Goal: Information Seeking & Learning: Learn about a topic

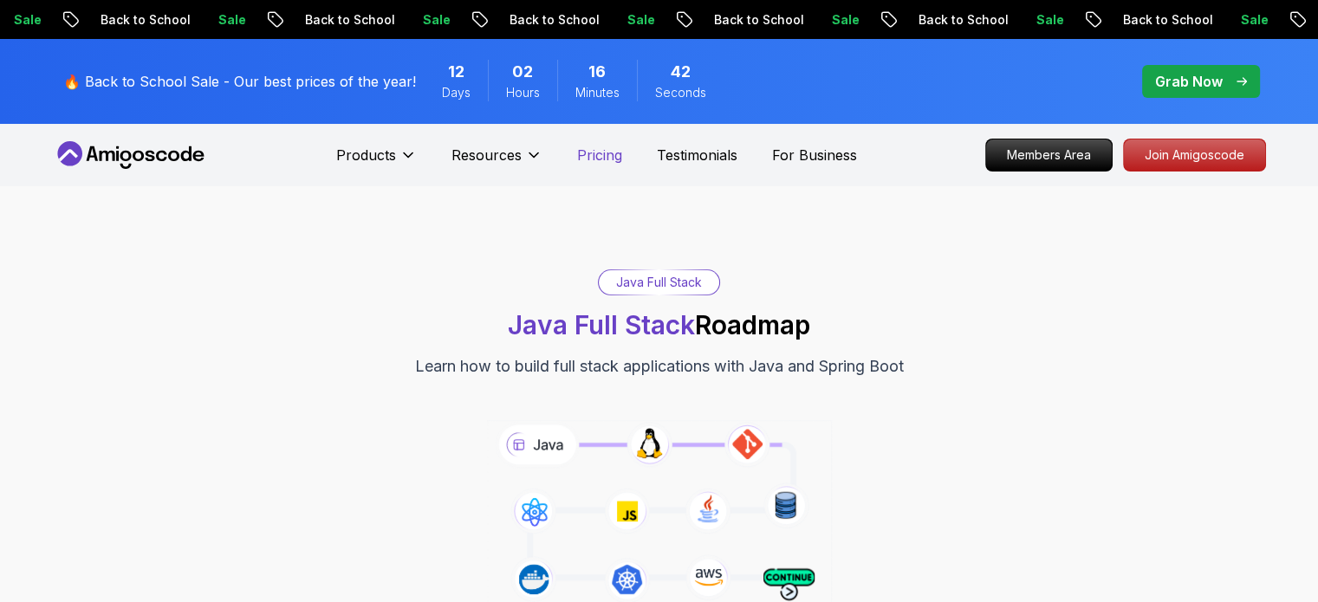
click at [613, 152] on p "Pricing" at bounding box center [599, 155] width 45 height 21
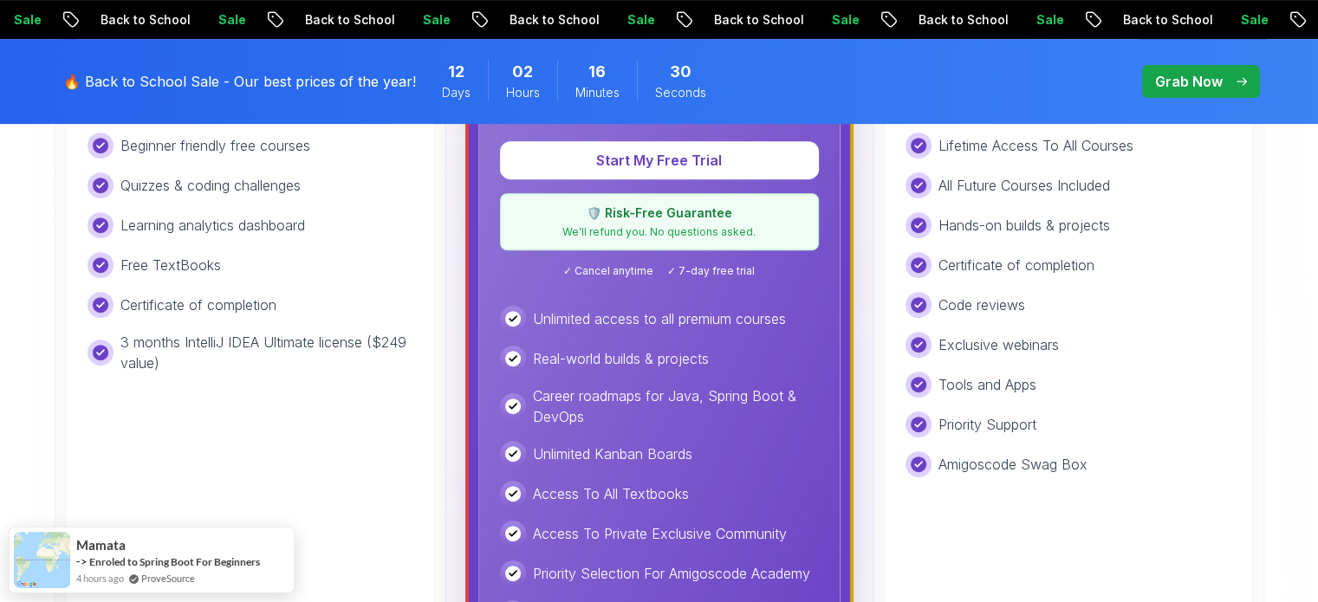
scroll to position [419, 0]
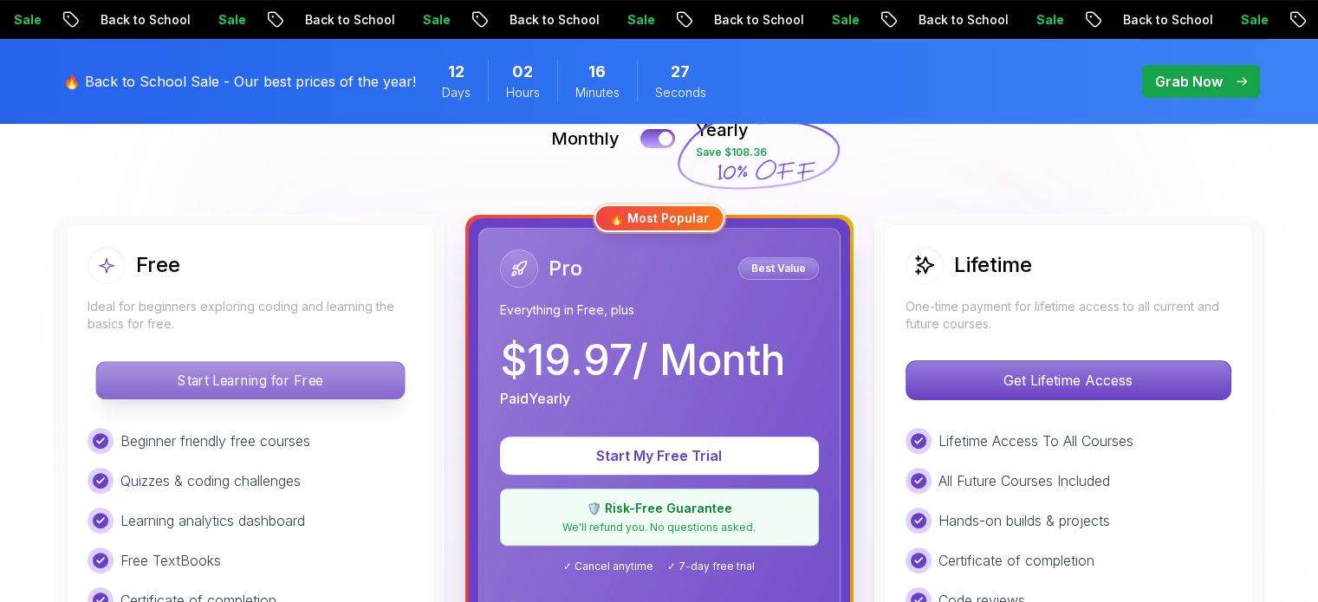
click at [284, 376] on p "Start Learning for Free" at bounding box center [250, 380] width 308 height 36
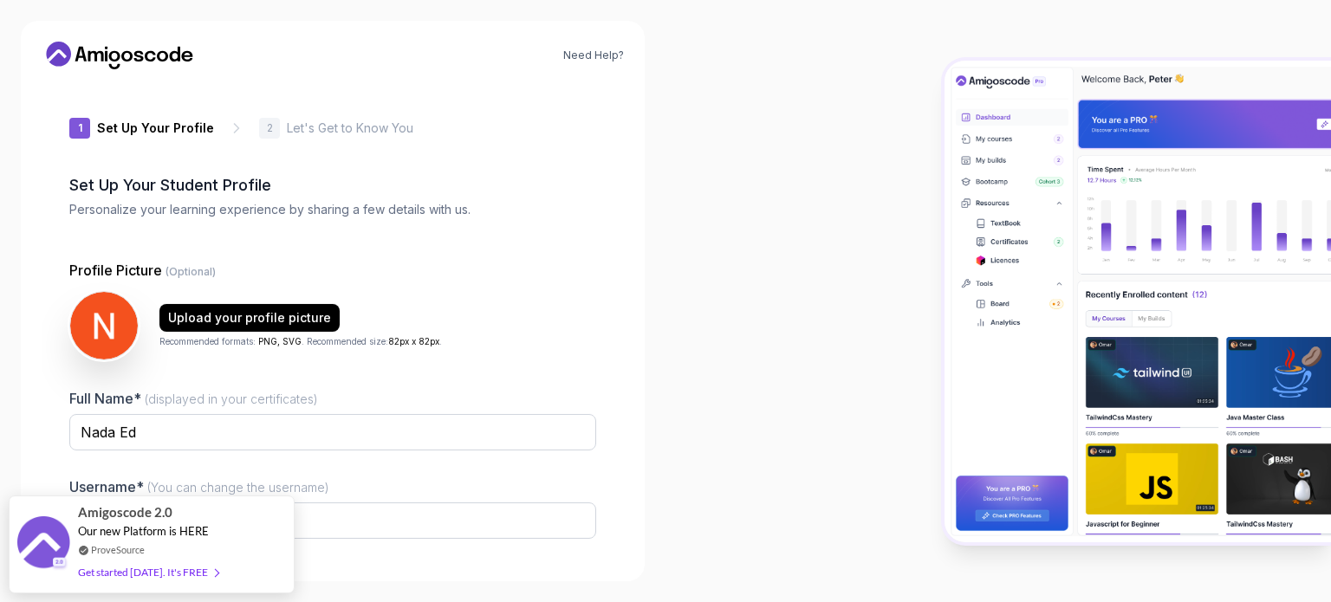
type input "wildhummingbird165b9"
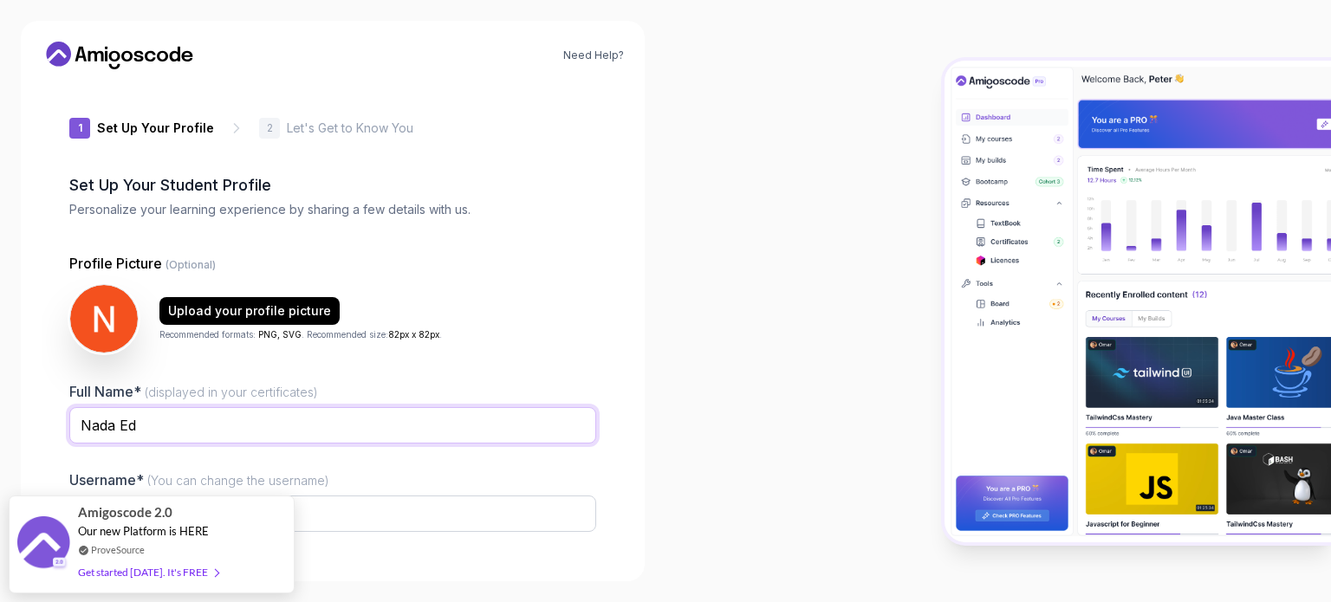
click at [312, 428] on input "Nada Ed" at bounding box center [332, 425] width 527 height 36
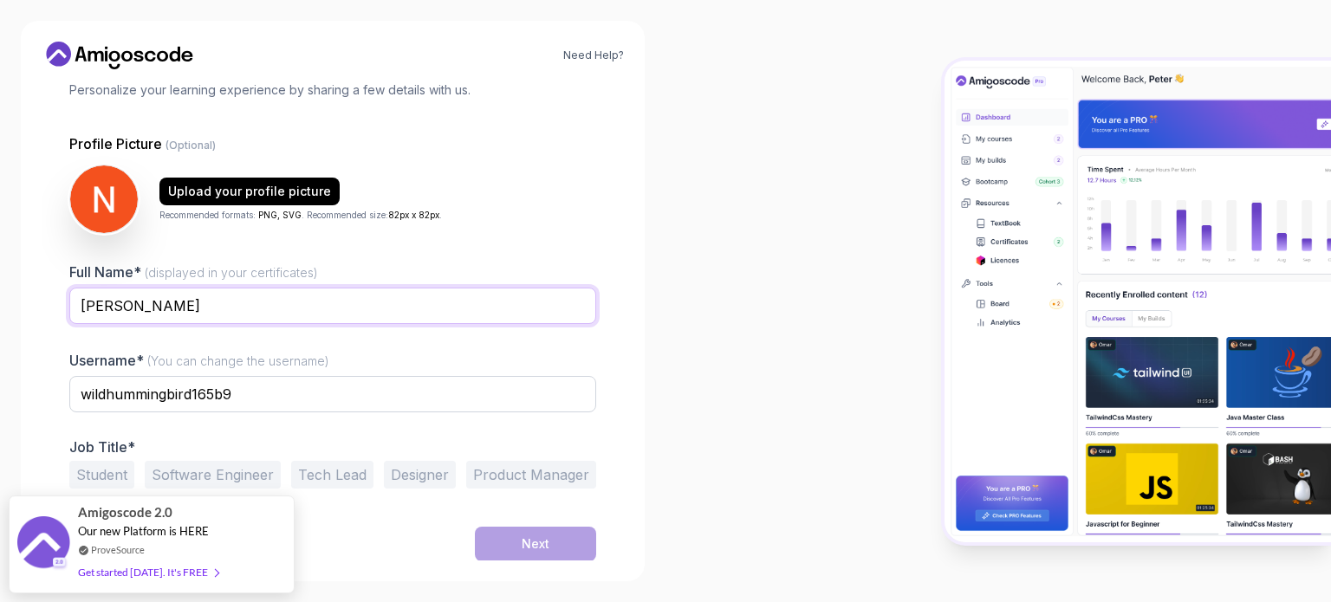
type input "Ned"
click at [212, 463] on button "Software Engineer" at bounding box center [213, 475] width 136 height 28
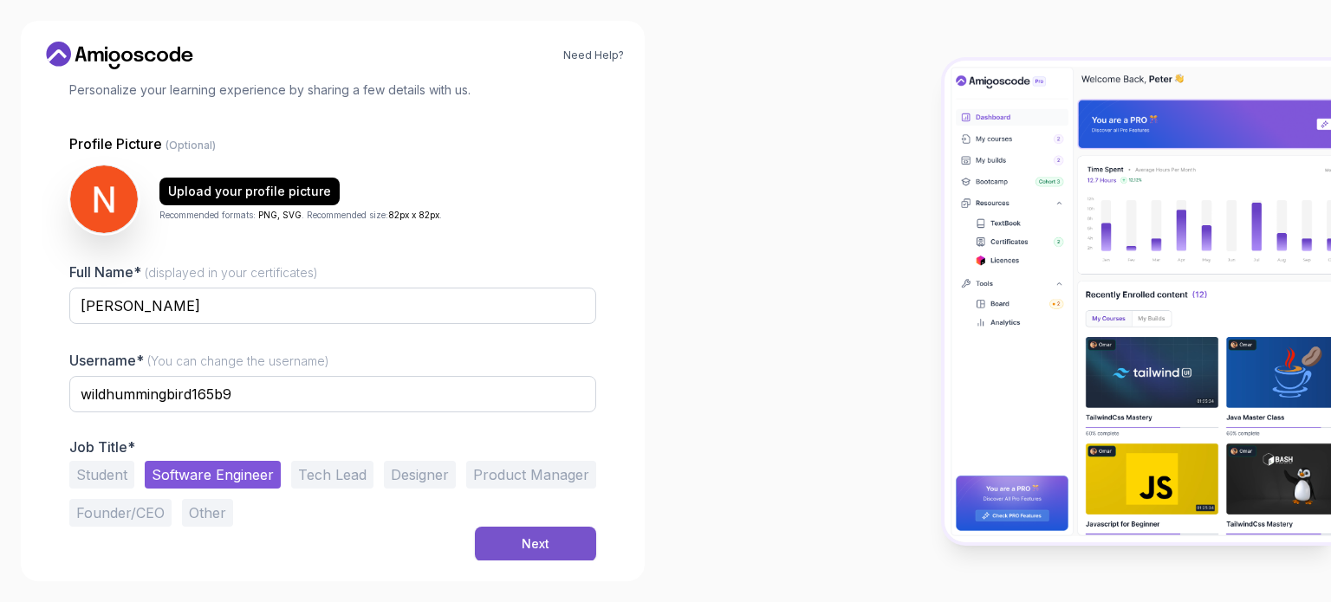
click at [496, 547] on button "Next" at bounding box center [535, 544] width 121 height 35
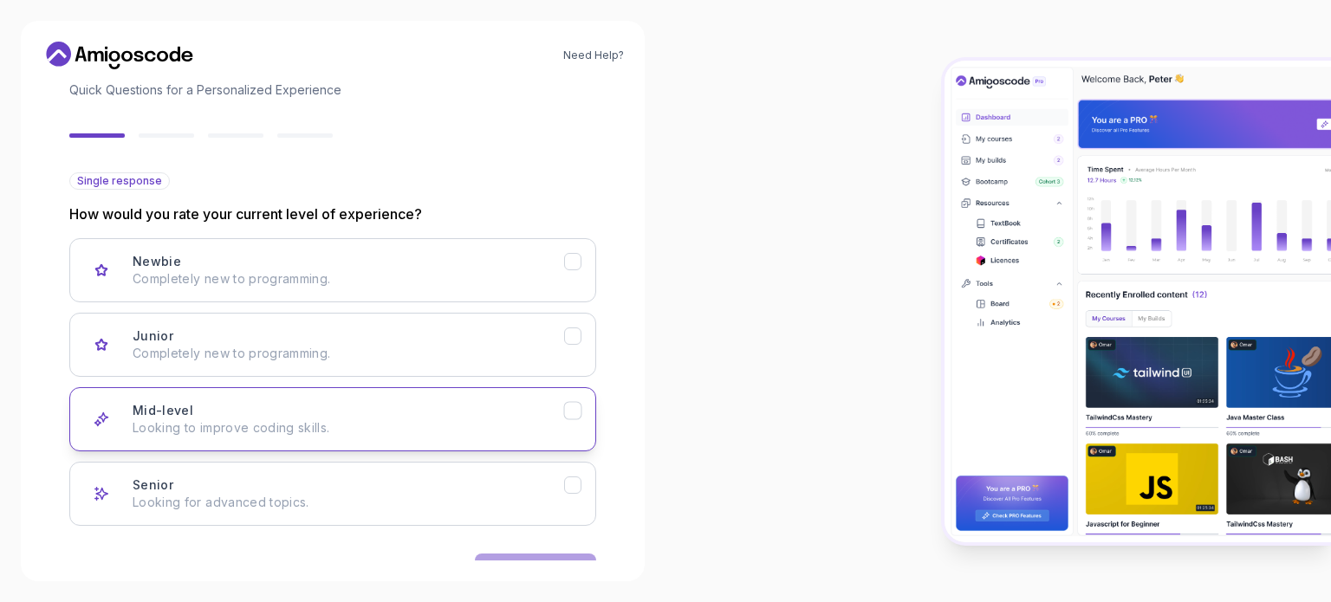
click at [402, 413] on div "Mid-level Looking to improve coding skills." at bounding box center [349, 419] width 432 height 35
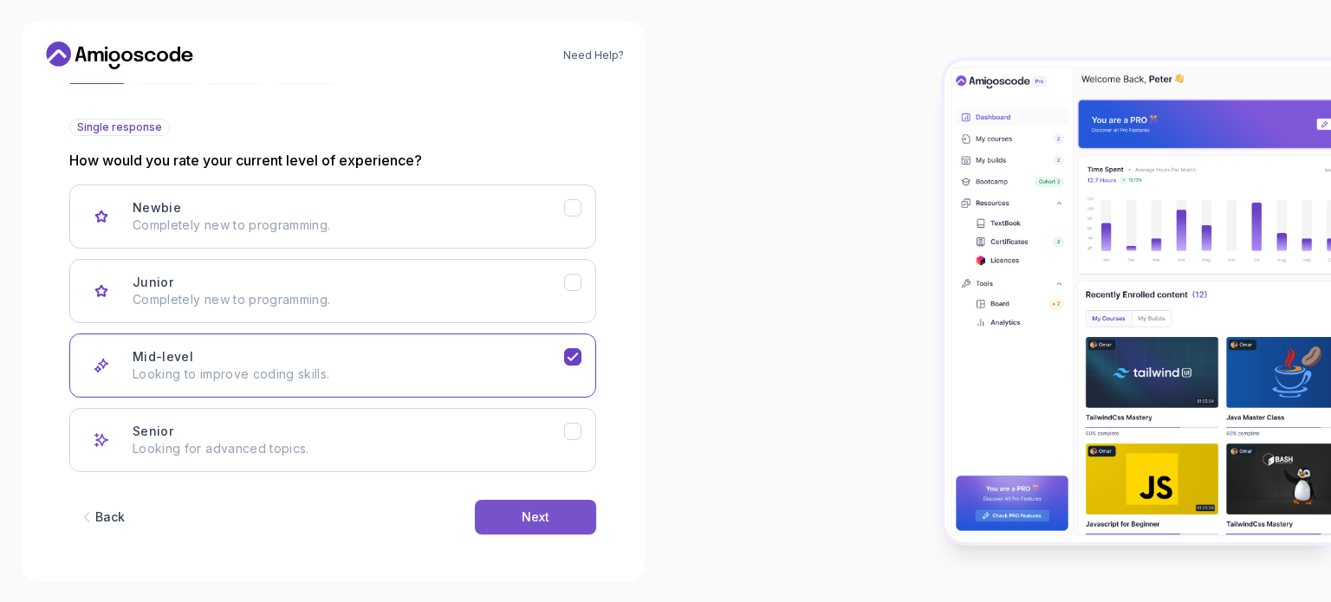
click at [558, 529] on button "Next" at bounding box center [535, 517] width 121 height 35
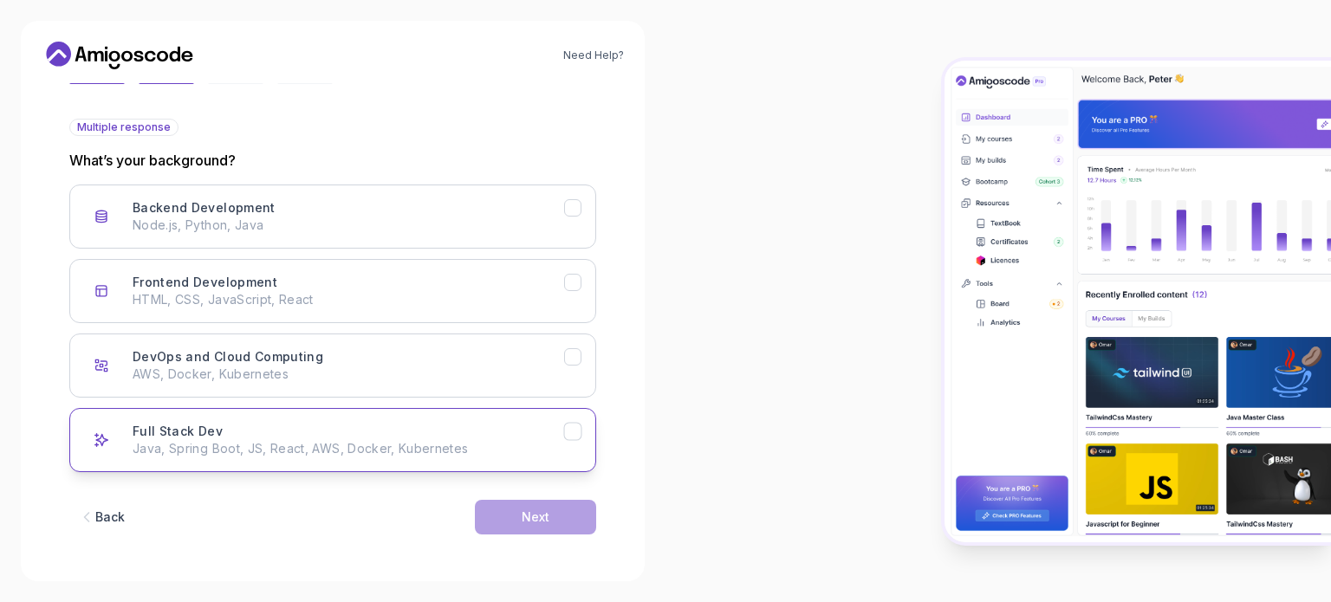
click at [446, 459] on button "Full Stack Dev Java, Spring Boot, JS, React, AWS, Docker, Kubernetes" at bounding box center [332, 440] width 527 height 64
click at [524, 509] on div "Next" at bounding box center [536, 517] width 28 height 17
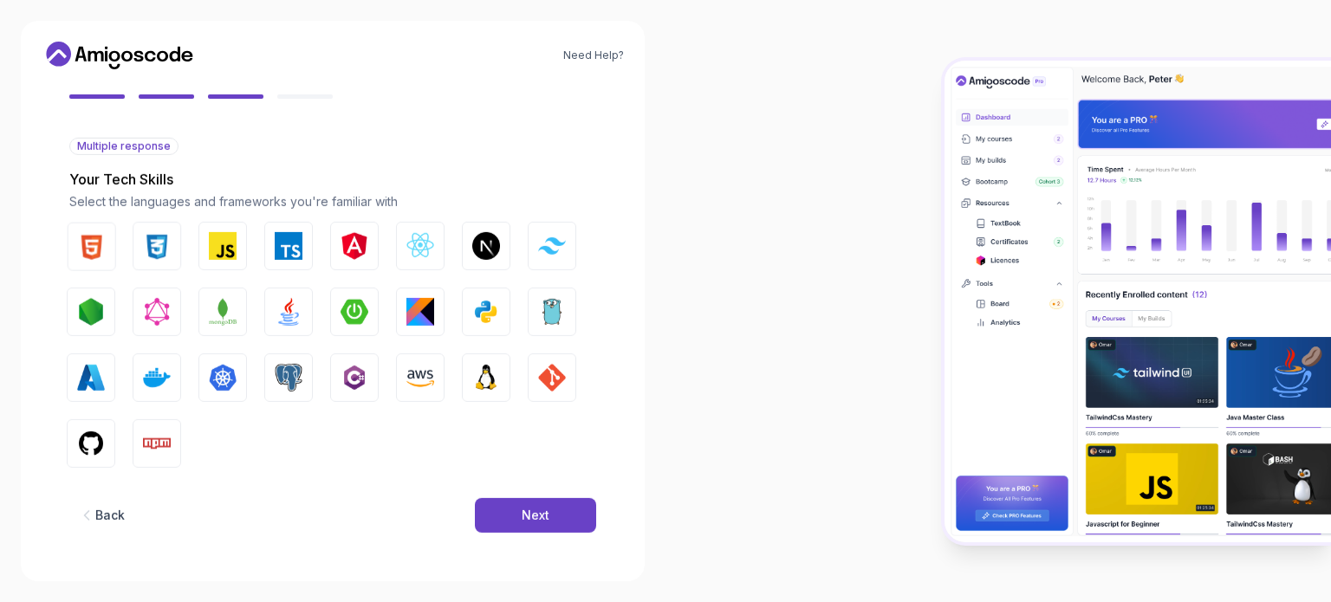
scroll to position [153, 0]
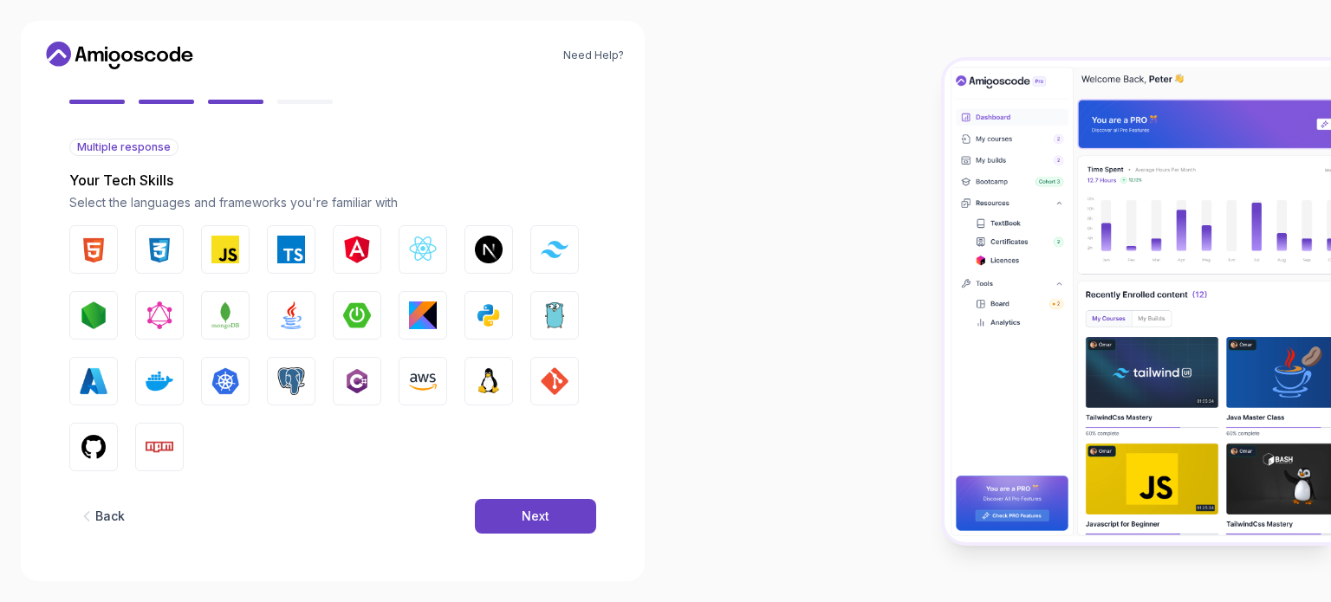
click at [524, 509] on div "Next" at bounding box center [536, 516] width 28 height 17
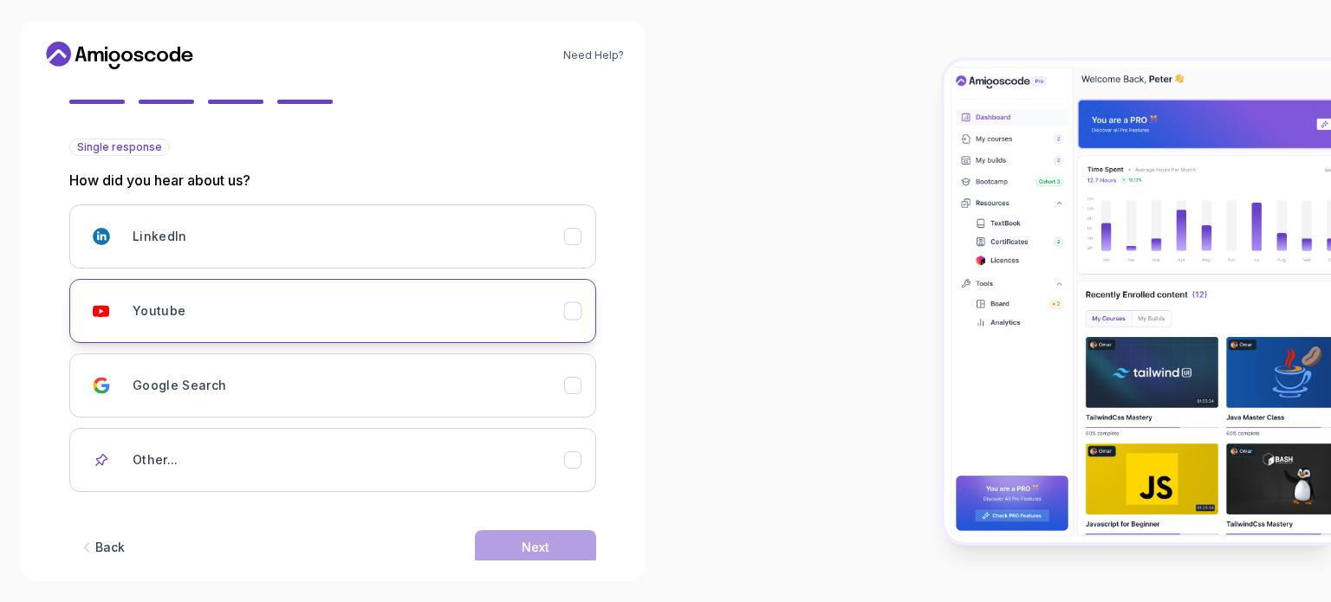
click at [520, 310] on div "Youtube" at bounding box center [349, 311] width 432 height 35
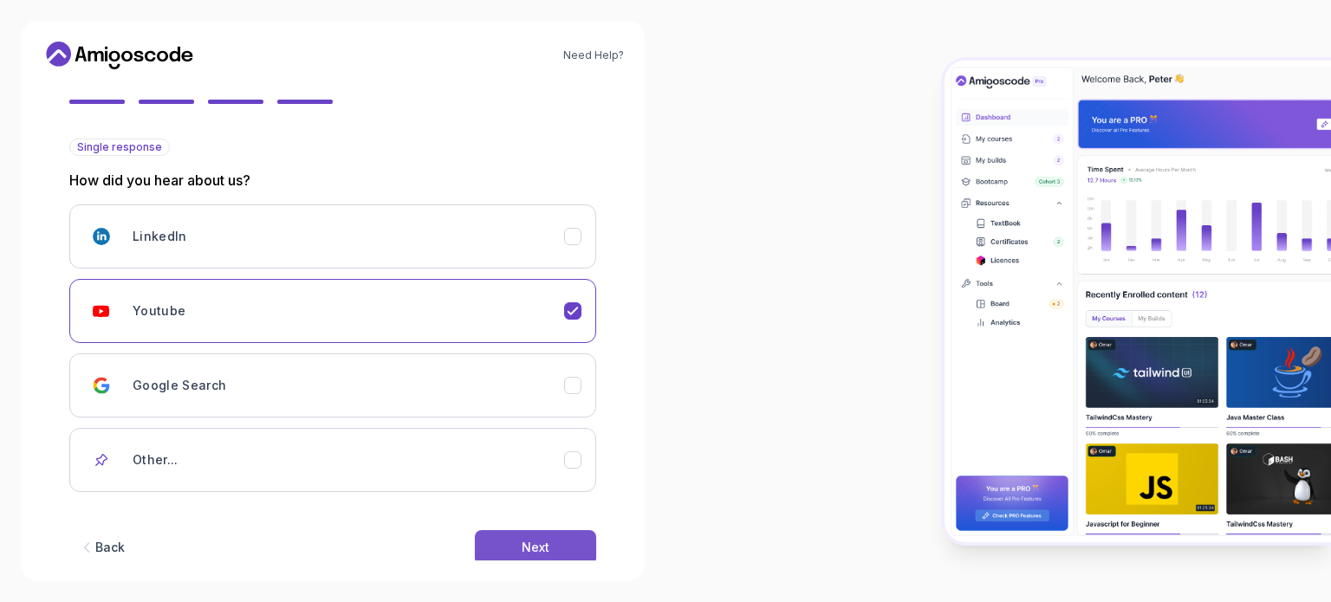
click at [522, 542] on div "Next" at bounding box center [536, 547] width 28 height 17
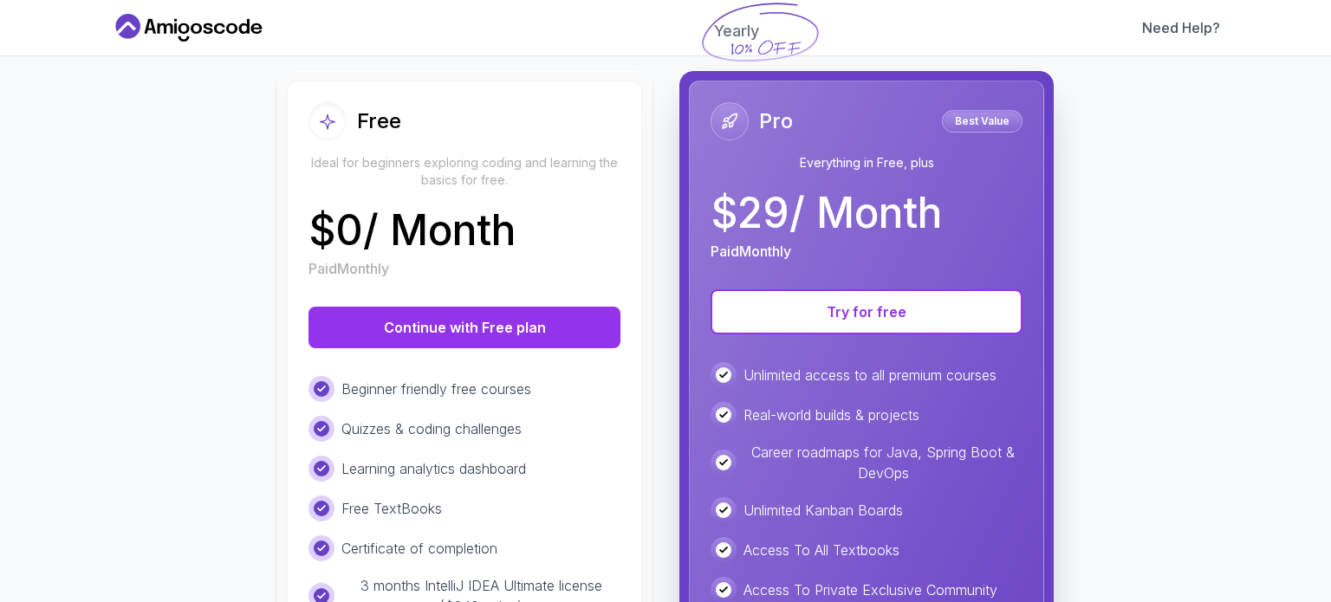
scroll to position [121, 0]
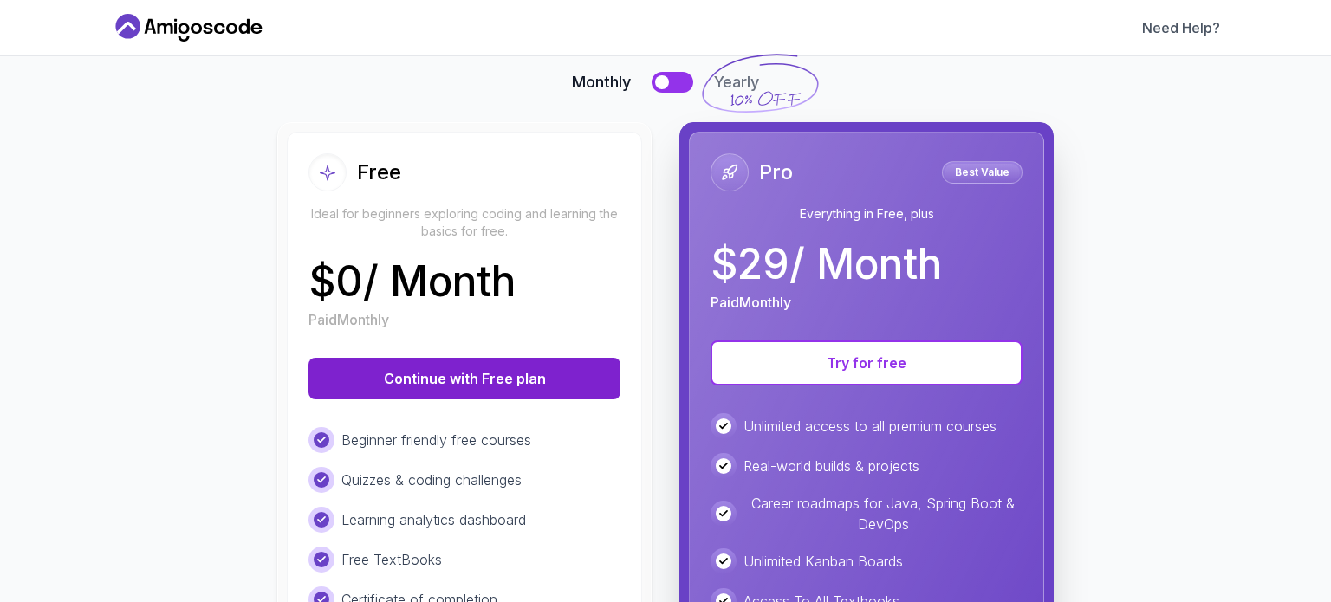
click at [483, 378] on button "Continue with Free plan" at bounding box center [465, 379] width 312 height 42
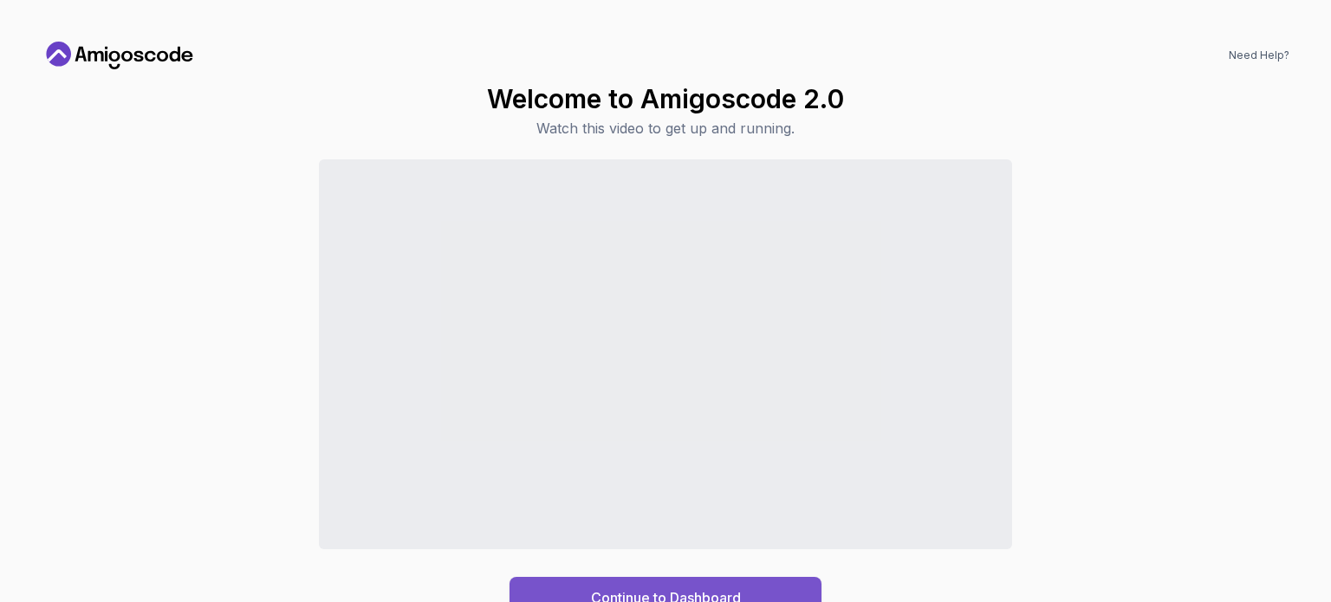
click at [615, 590] on div "Continue to Dashboard" at bounding box center [666, 598] width 150 height 21
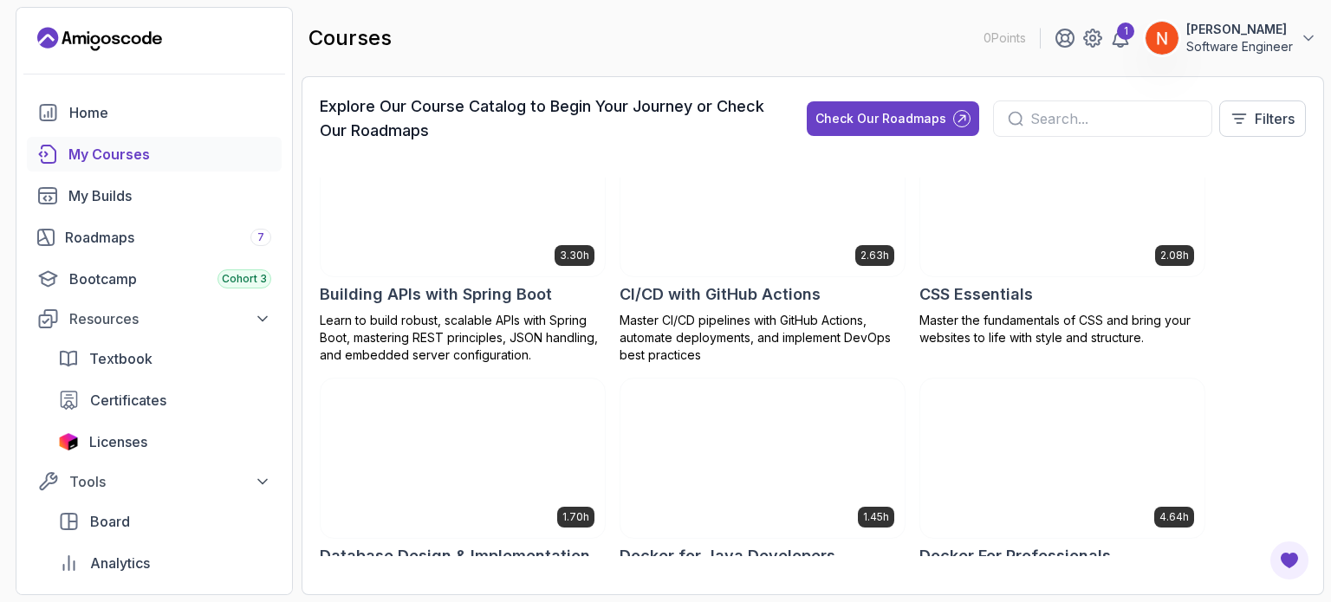
scroll to position [319, 0]
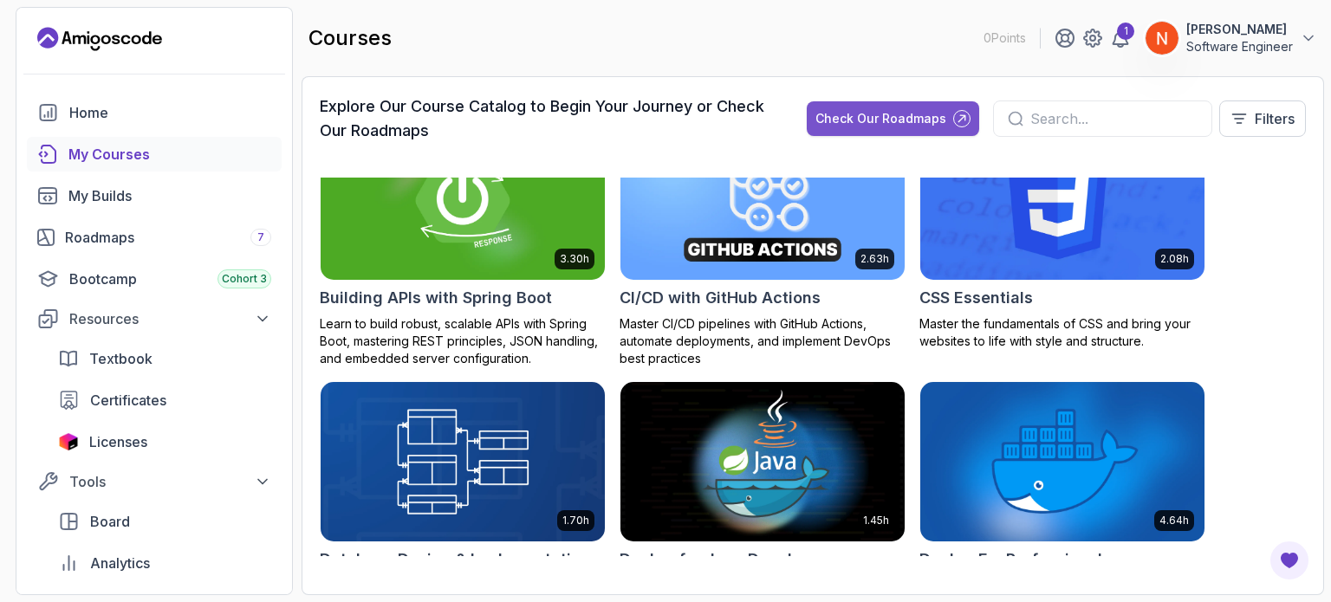
click at [912, 114] on div "Check Our Roadmaps" at bounding box center [881, 118] width 131 height 17
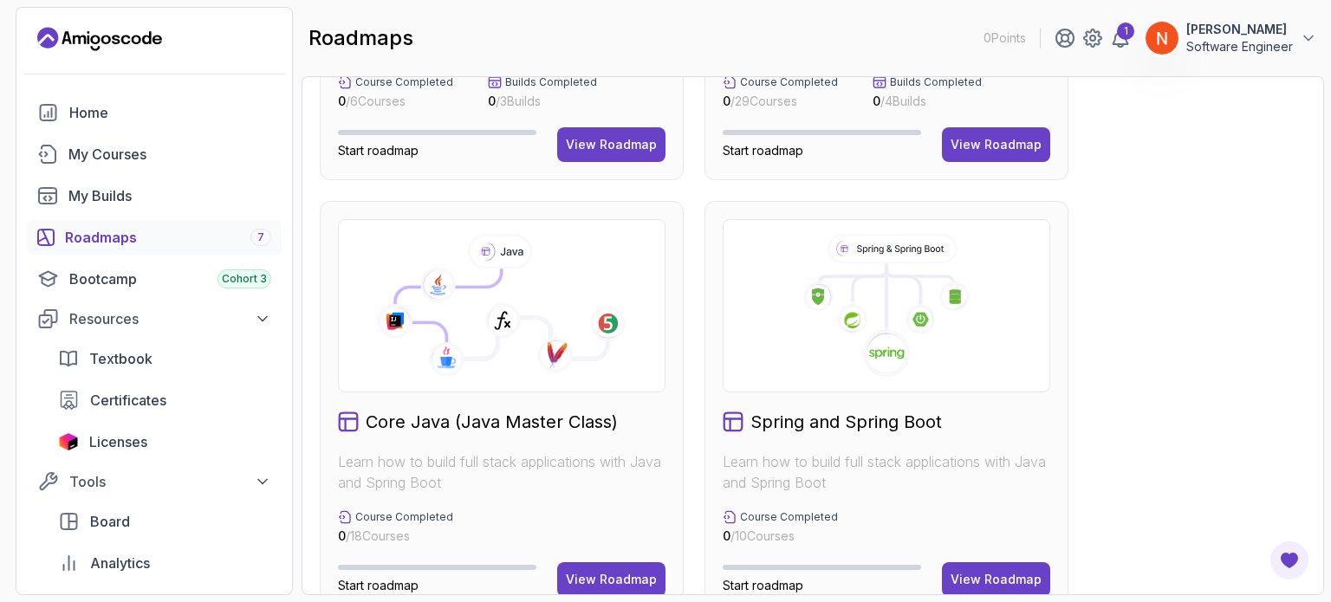
scroll to position [326, 0]
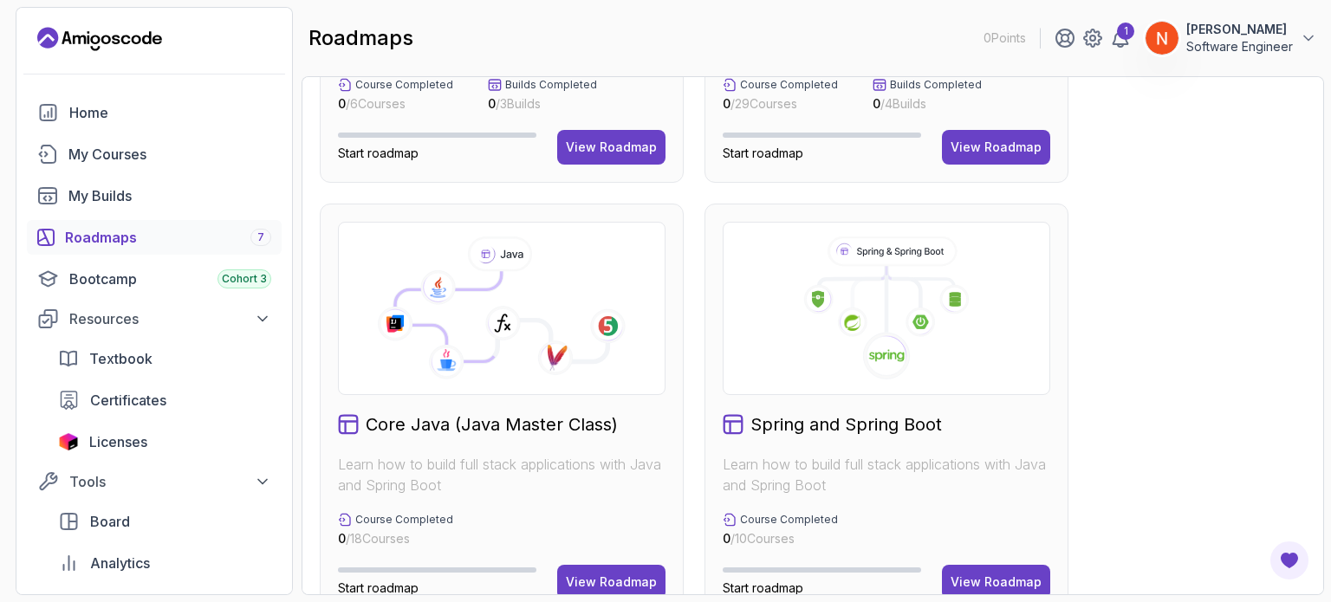
click at [548, 360] on icon at bounding box center [555, 359] width 36 height 36
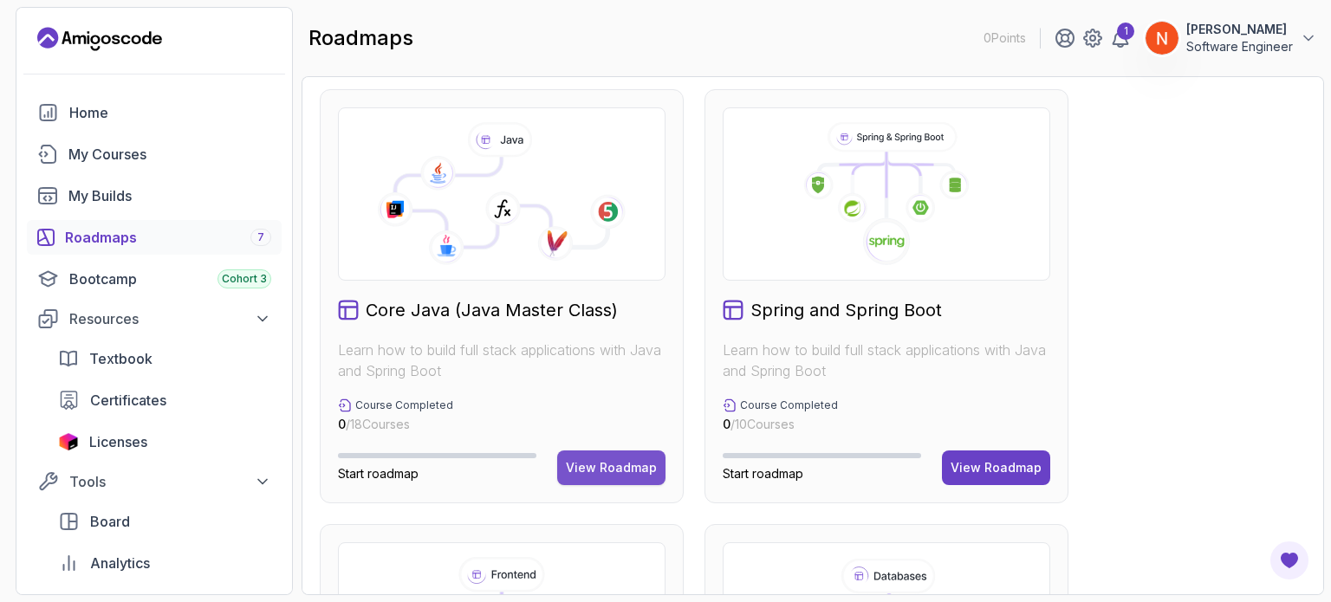
click at [580, 460] on div "View Roadmap" at bounding box center [611, 467] width 91 height 17
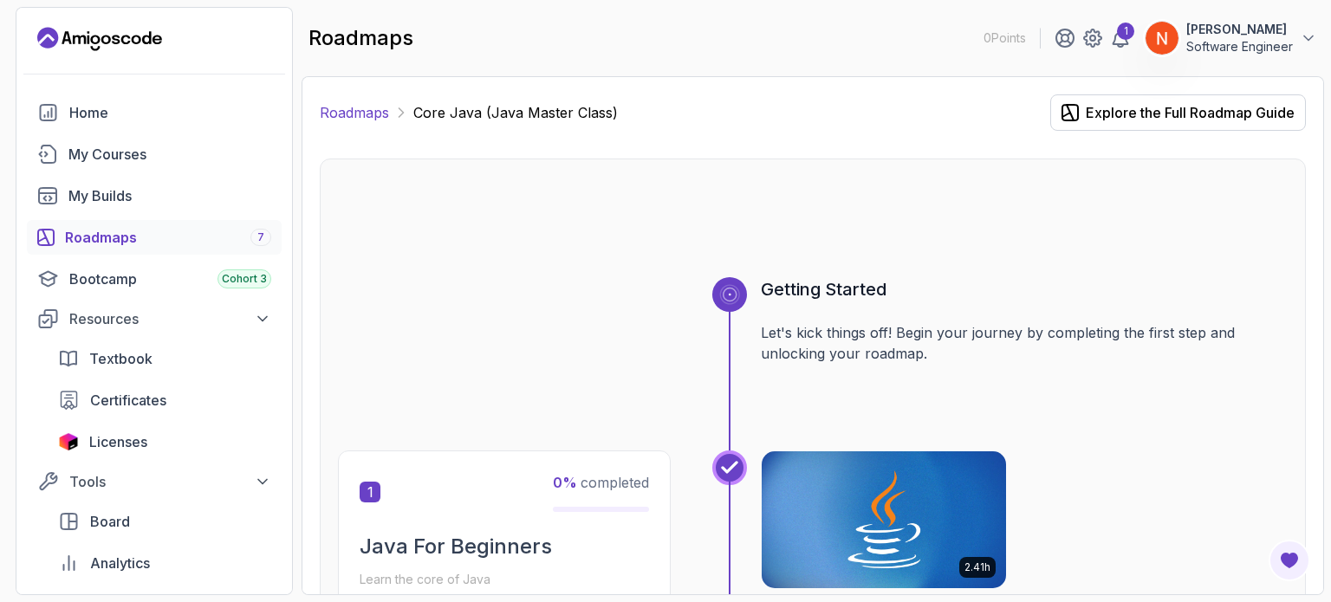
click at [351, 107] on link "Roadmaps" at bounding box center [354, 112] width 69 height 21
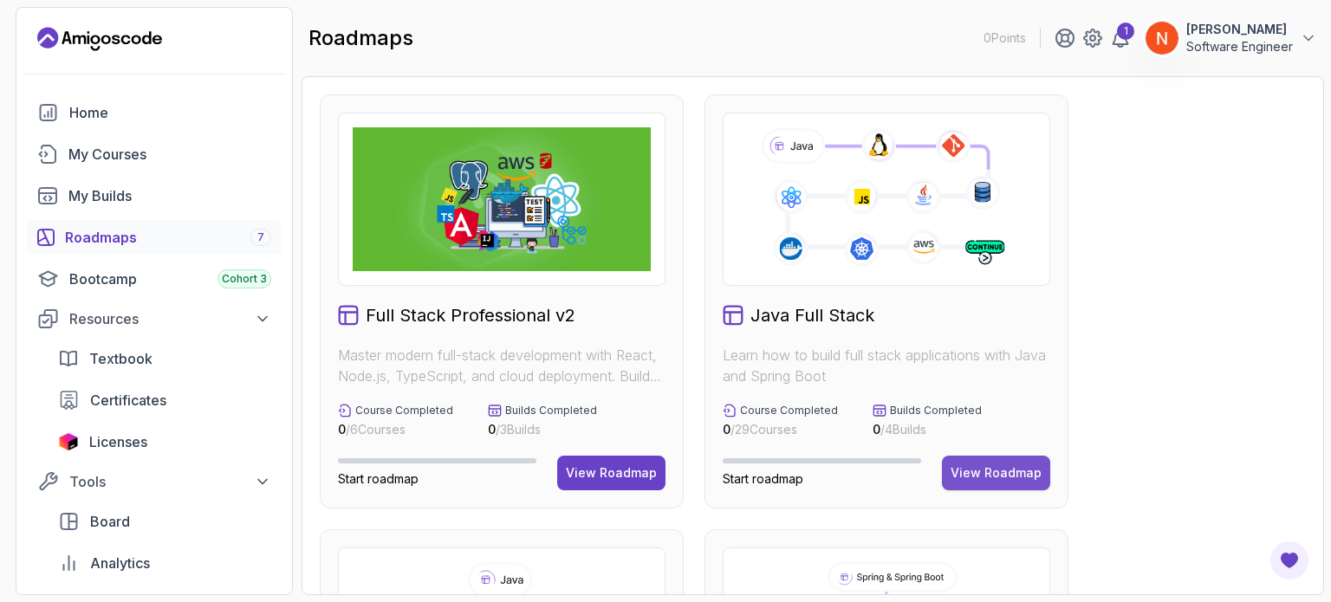
click at [1024, 468] on div "View Roadmap" at bounding box center [996, 473] width 91 height 17
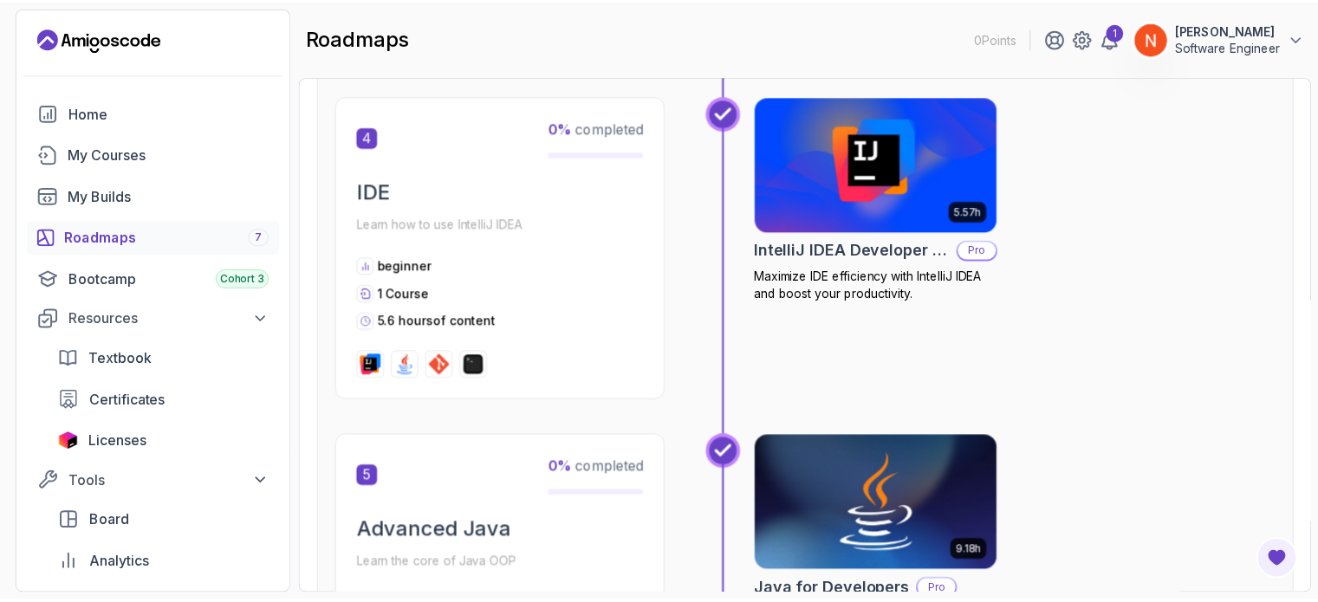
scroll to position [1692, 0]
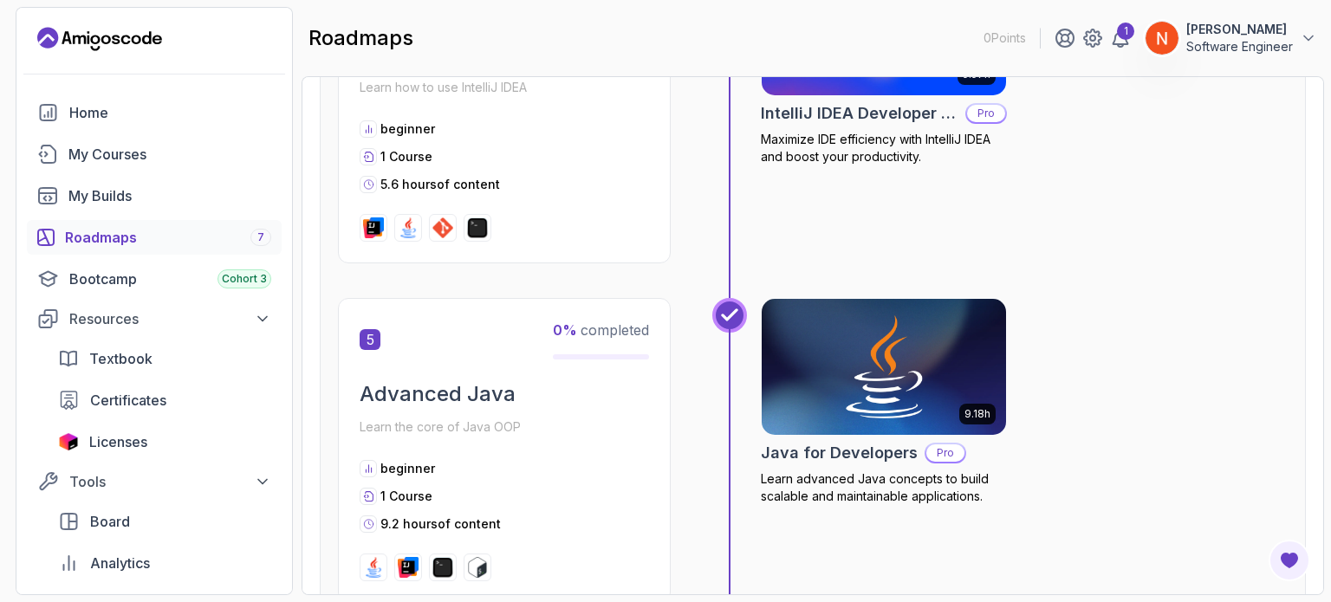
click at [829, 393] on img at bounding box center [884, 368] width 257 height 144
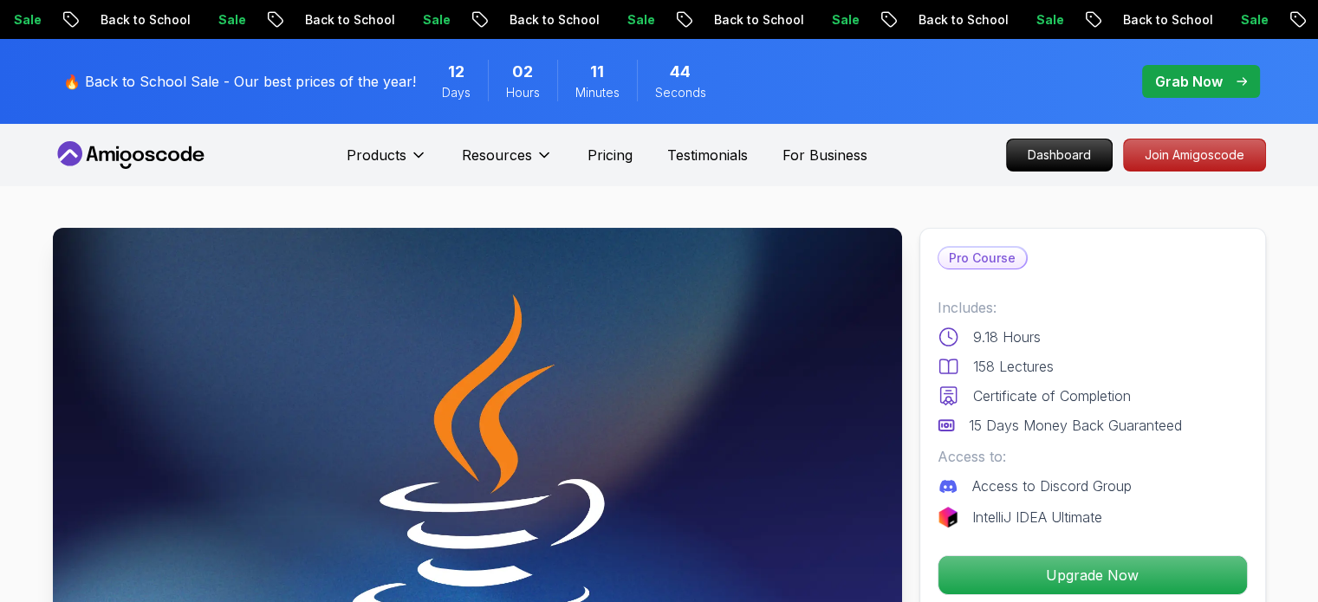
click at [577, 412] on img at bounding box center [477, 467] width 849 height 478
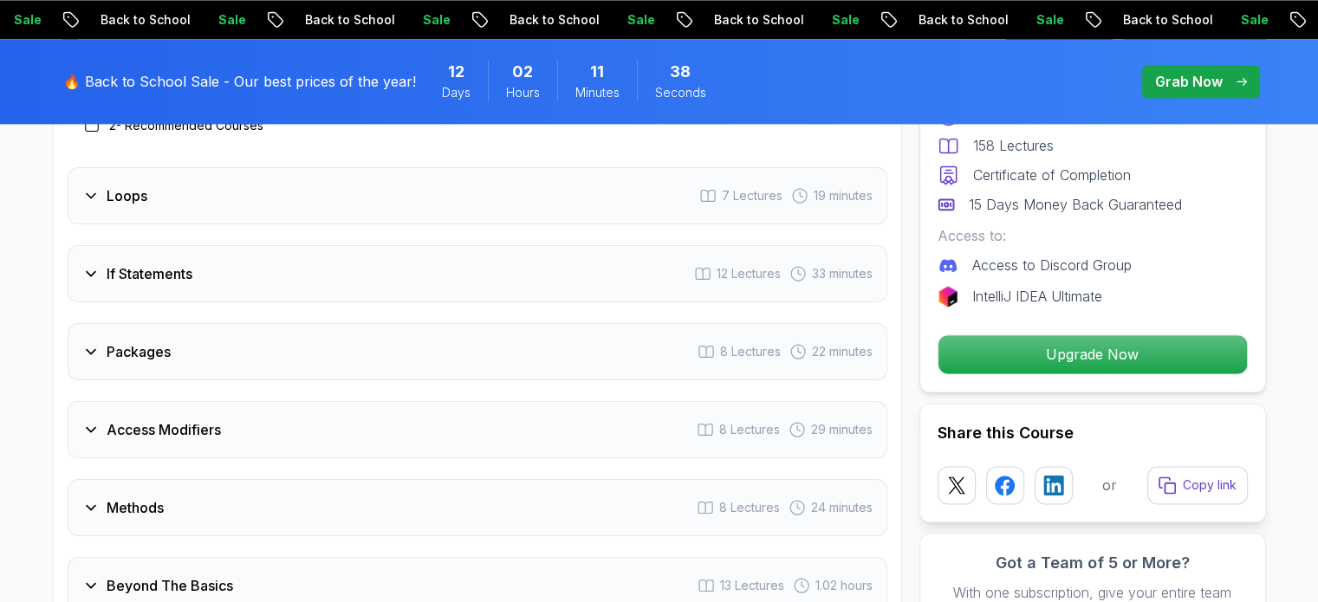
scroll to position [2321, 0]
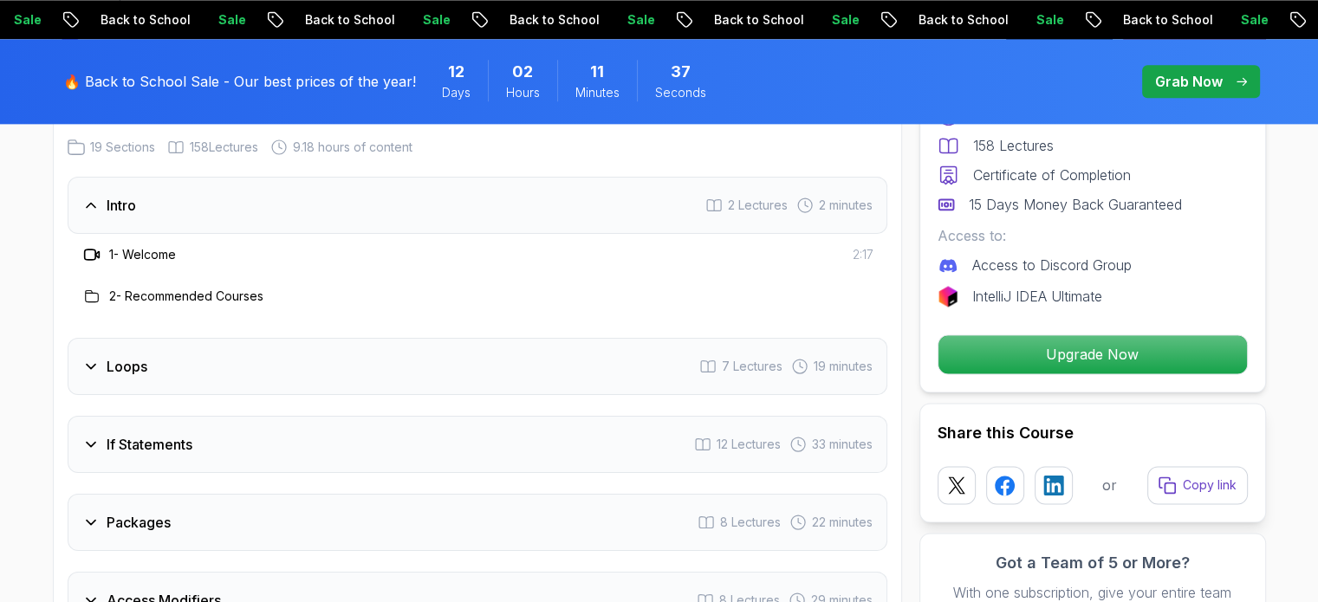
click at [513, 350] on div "Loops 7 Lectures 19 minutes" at bounding box center [478, 366] width 820 height 57
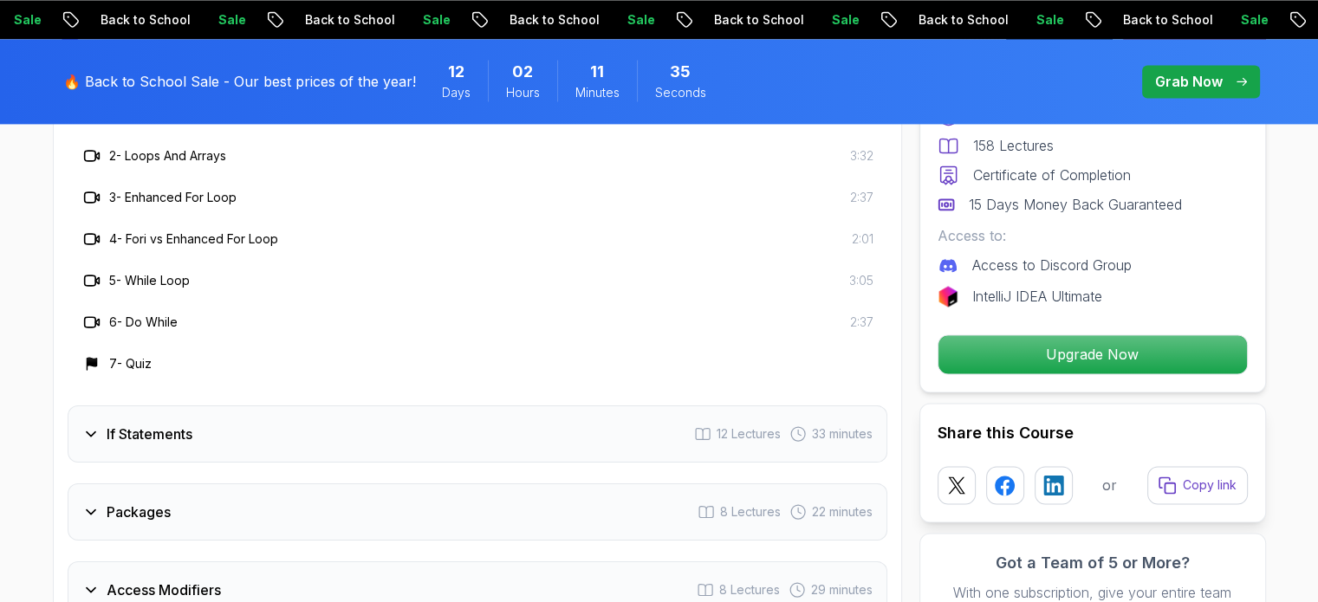
scroll to position [2540, 0]
click at [153, 423] on h3 "If Statements" at bounding box center [150, 433] width 86 height 21
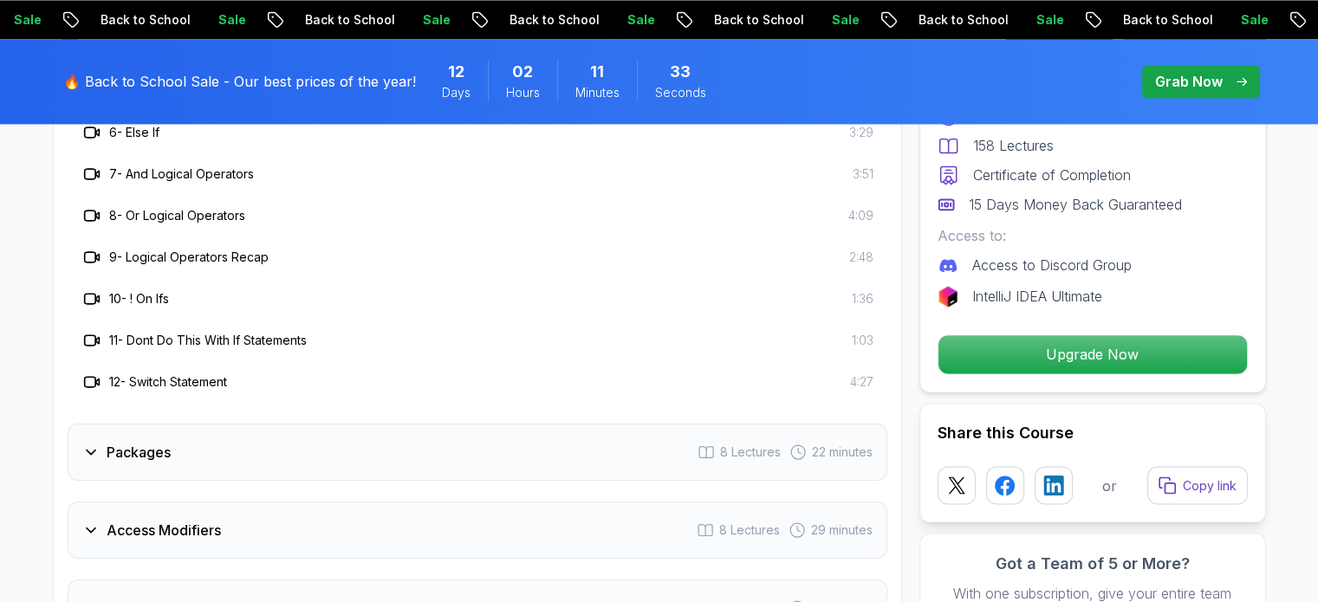
scroll to position [2849, 0]
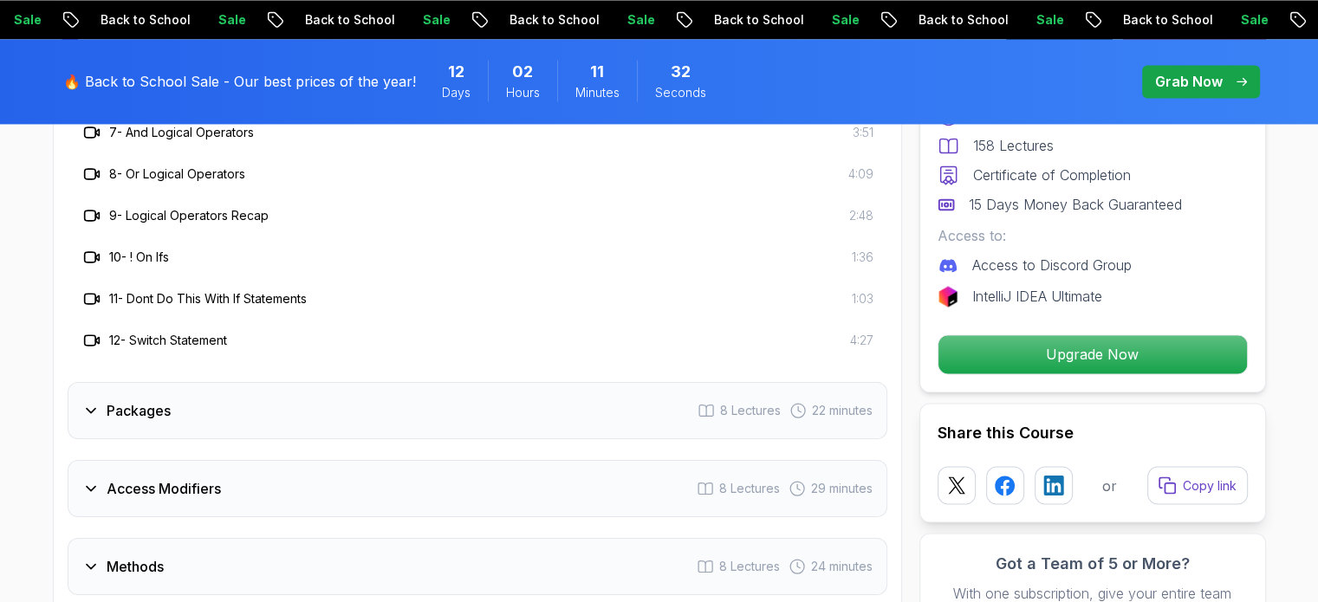
click at [153, 400] on div "Packages 8 Lectures 22 minutes" at bounding box center [478, 410] width 820 height 57
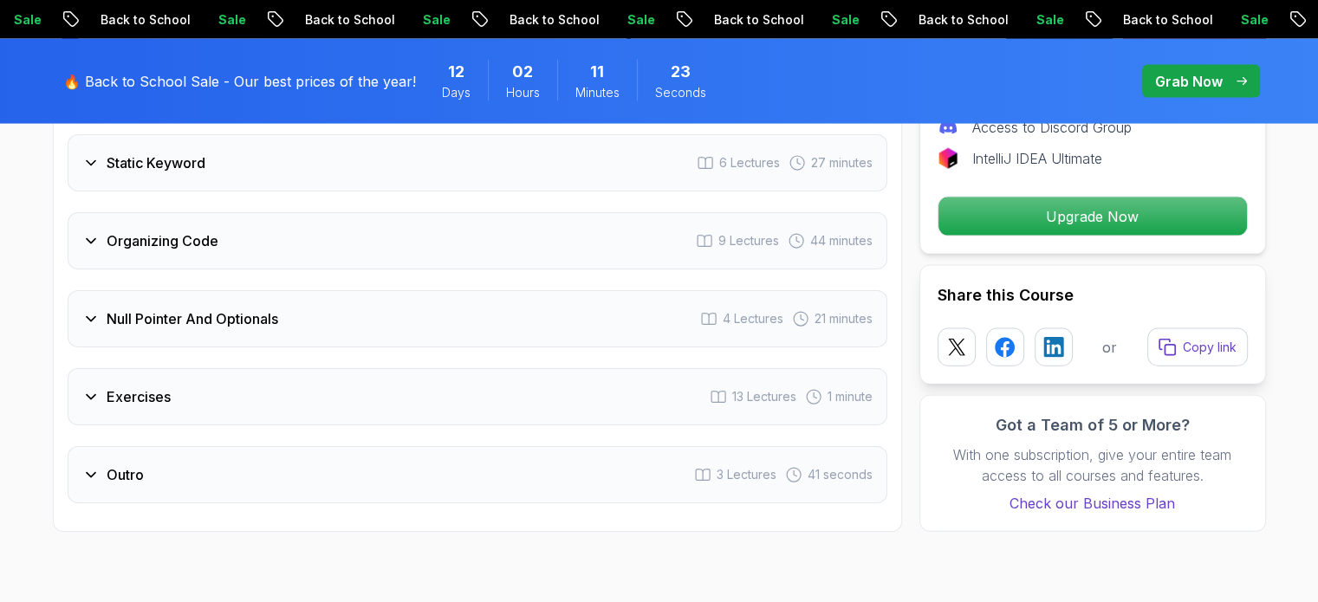
scroll to position [3816, 0]
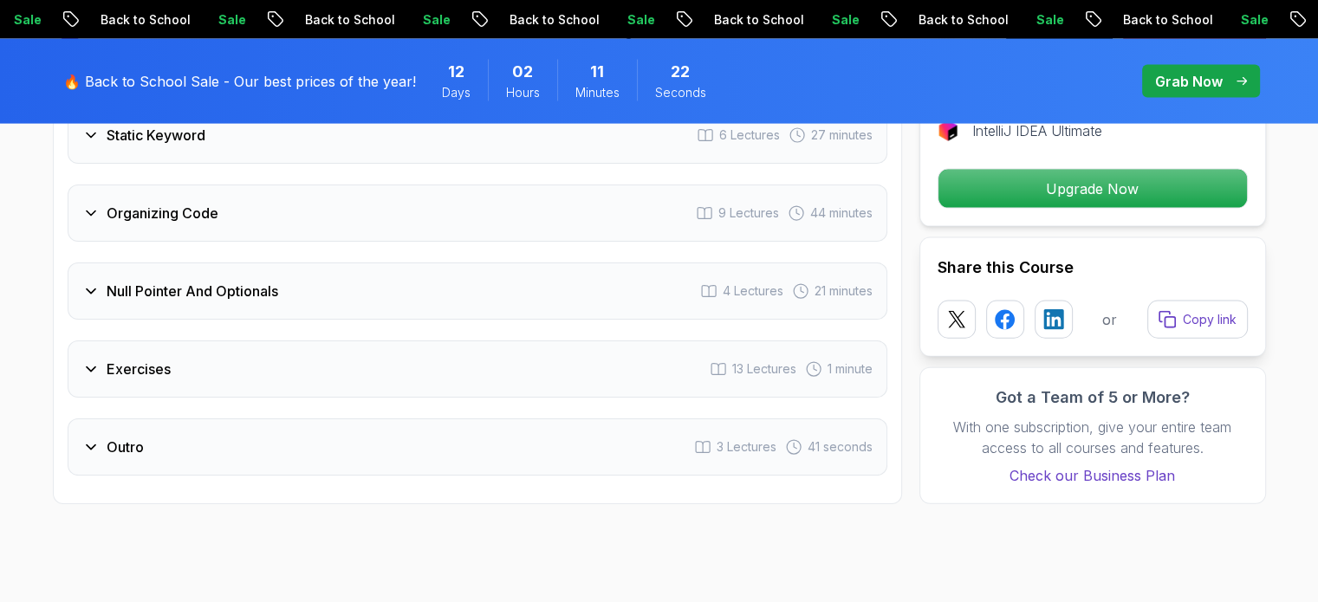
click at [153, 419] on div "Outro 3 Lectures 41 seconds" at bounding box center [478, 447] width 820 height 57
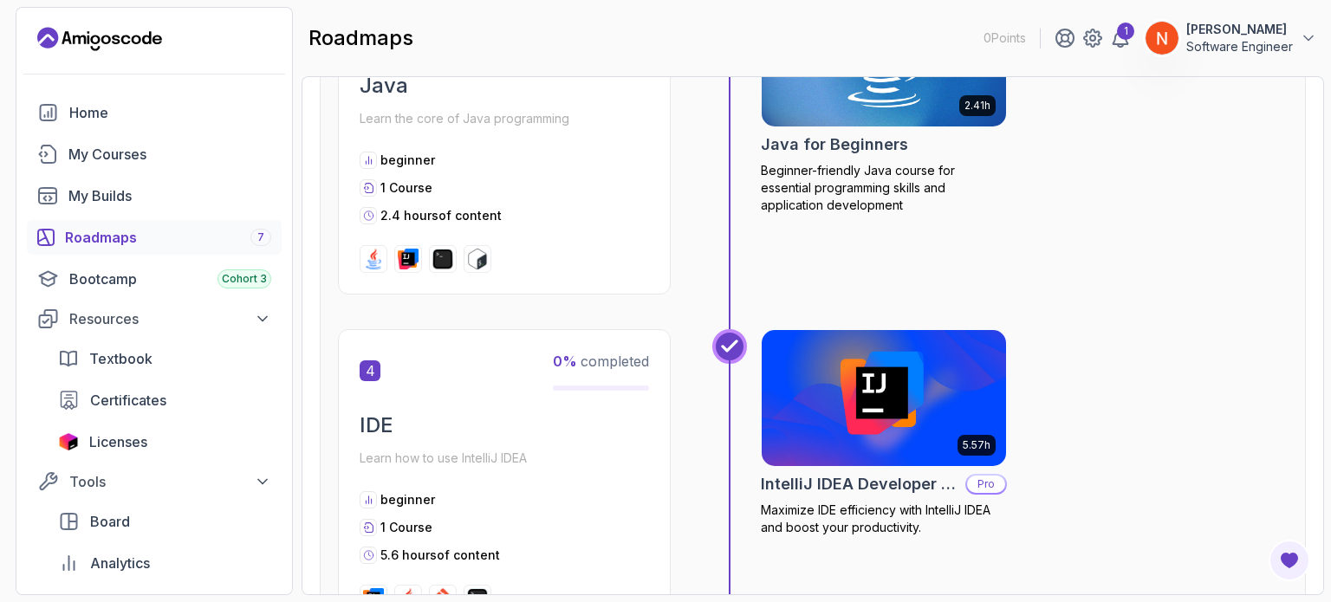
scroll to position [1466, 0]
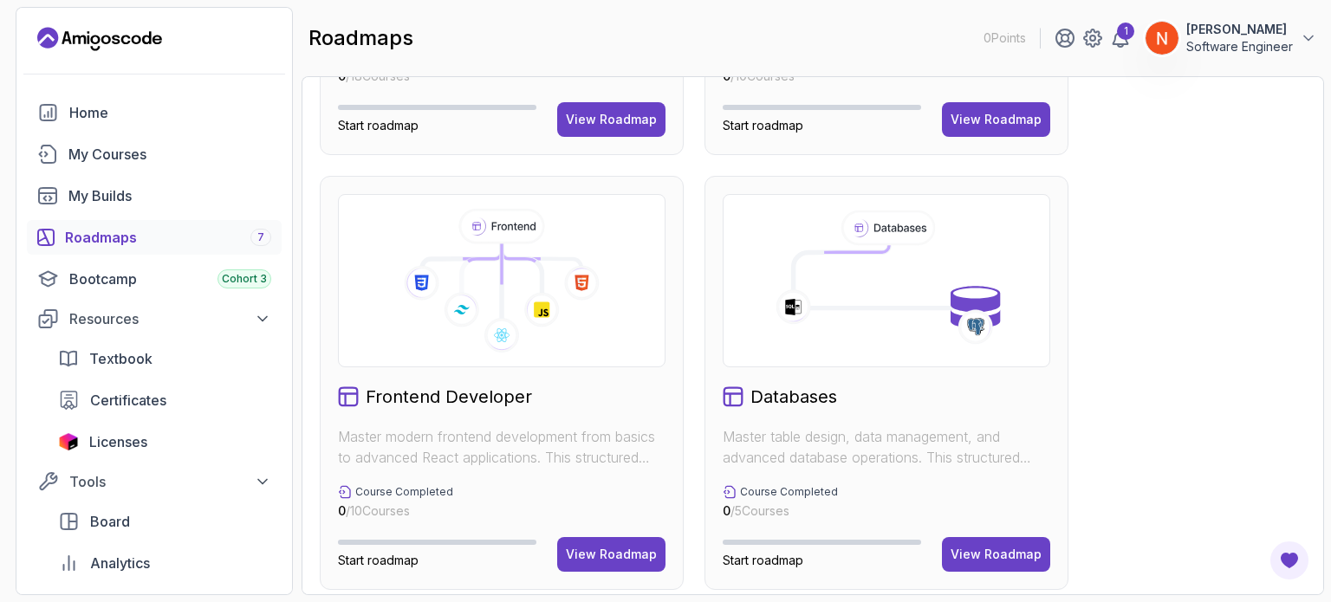
scroll to position [574, 0]
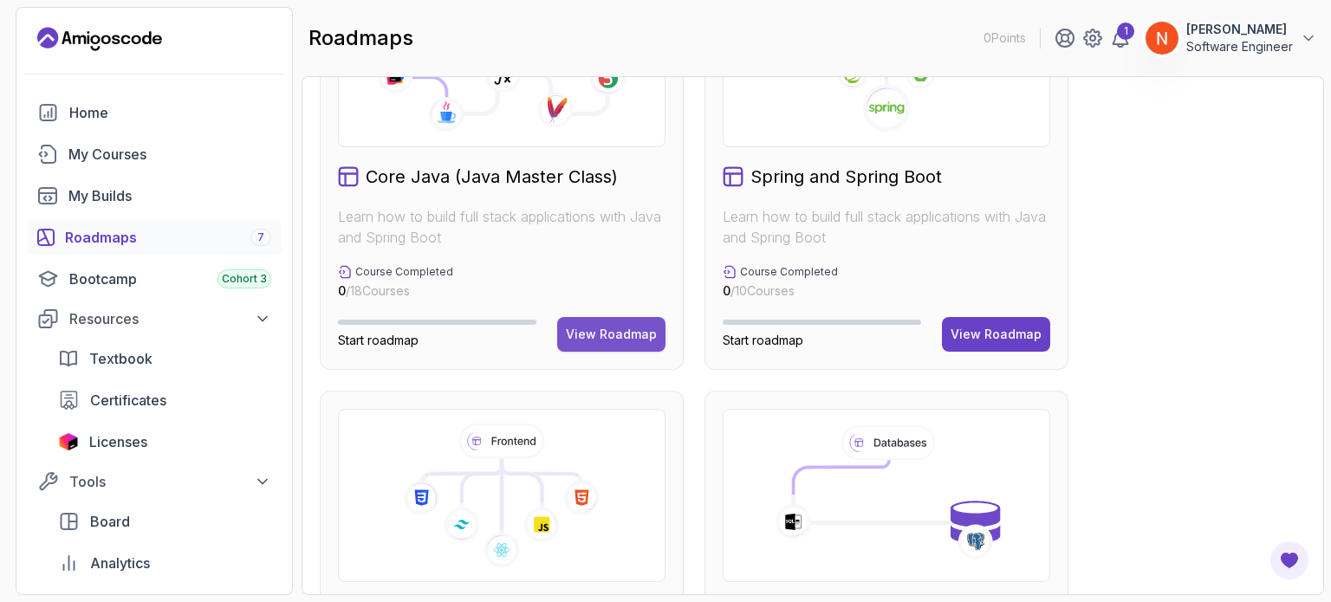
click at [591, 336] on div "View Roadmap" at bounding box center [611, 334] width 91 height 17
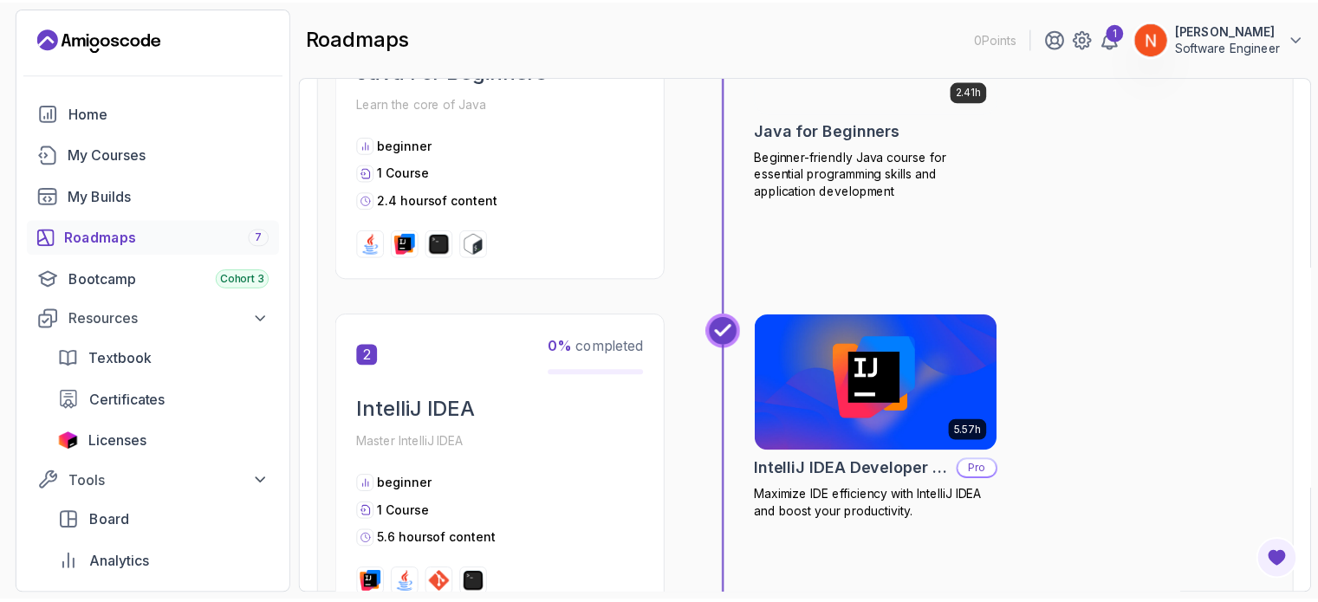
scroll to position [254, 0]
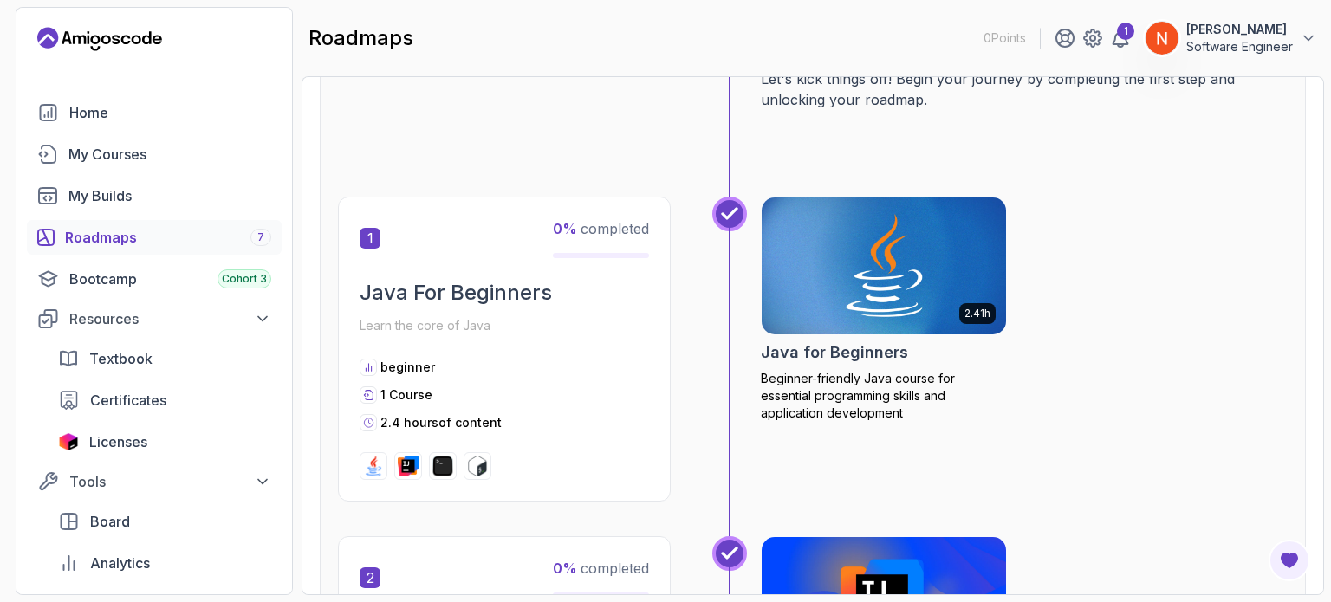
click at [835, 287] on img at bounding box center [884, 266] width 257 height 144
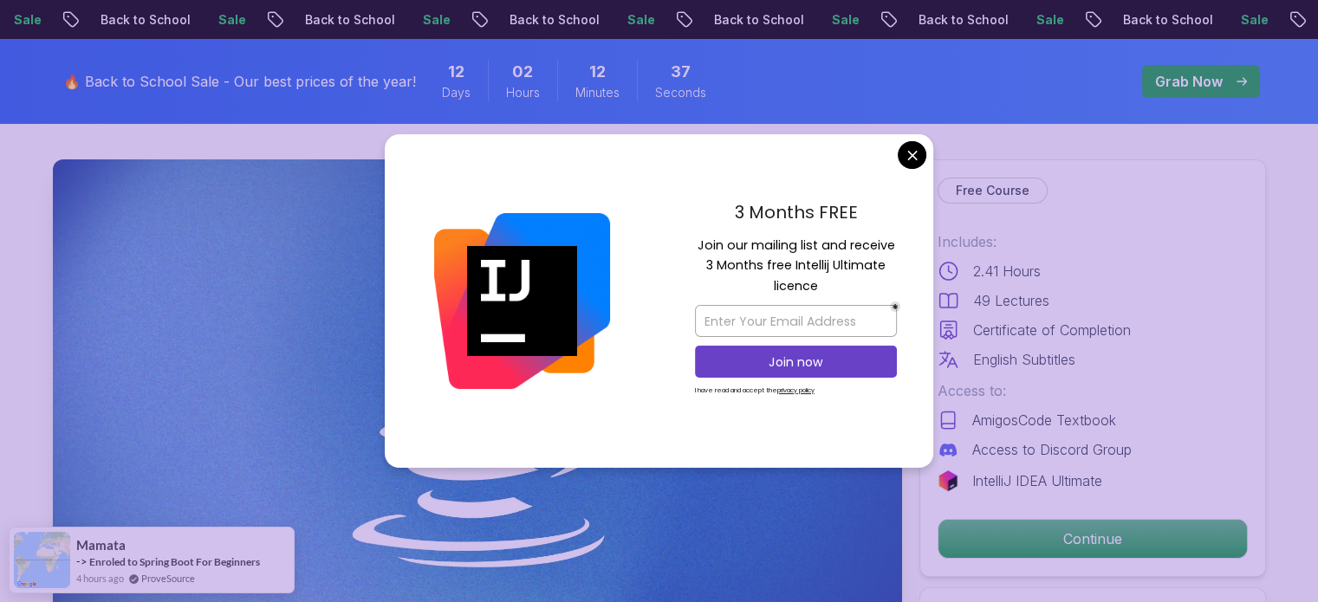
scroll to position [69, 0]
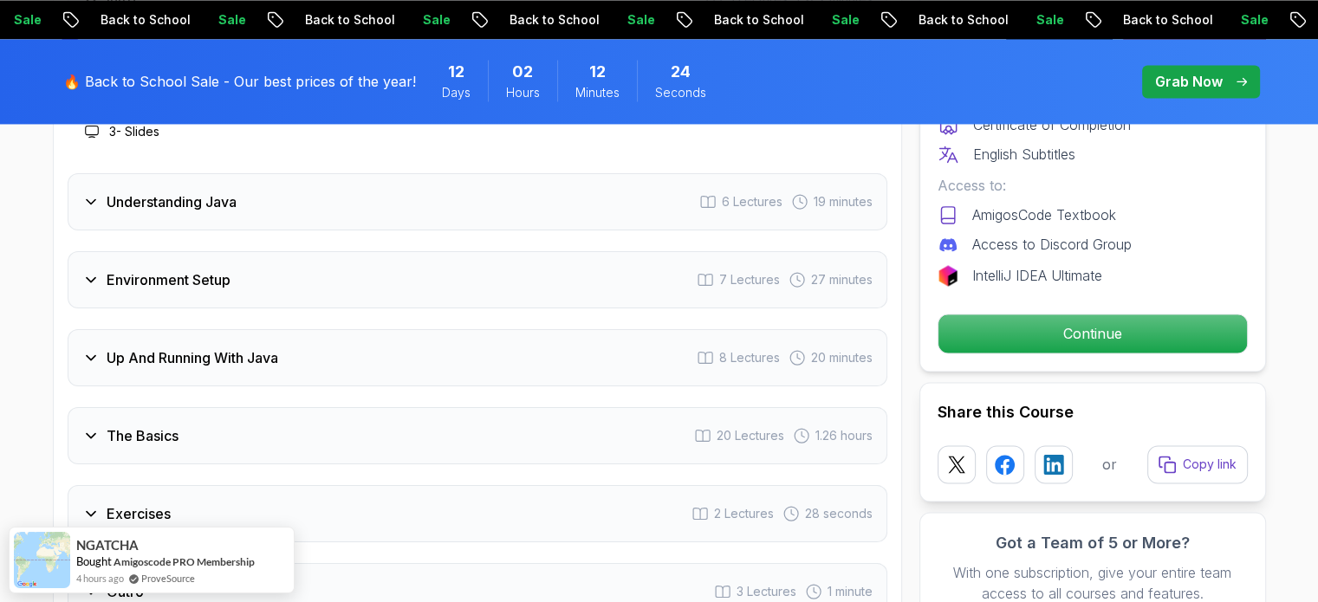
scroll to position [2642, 0]
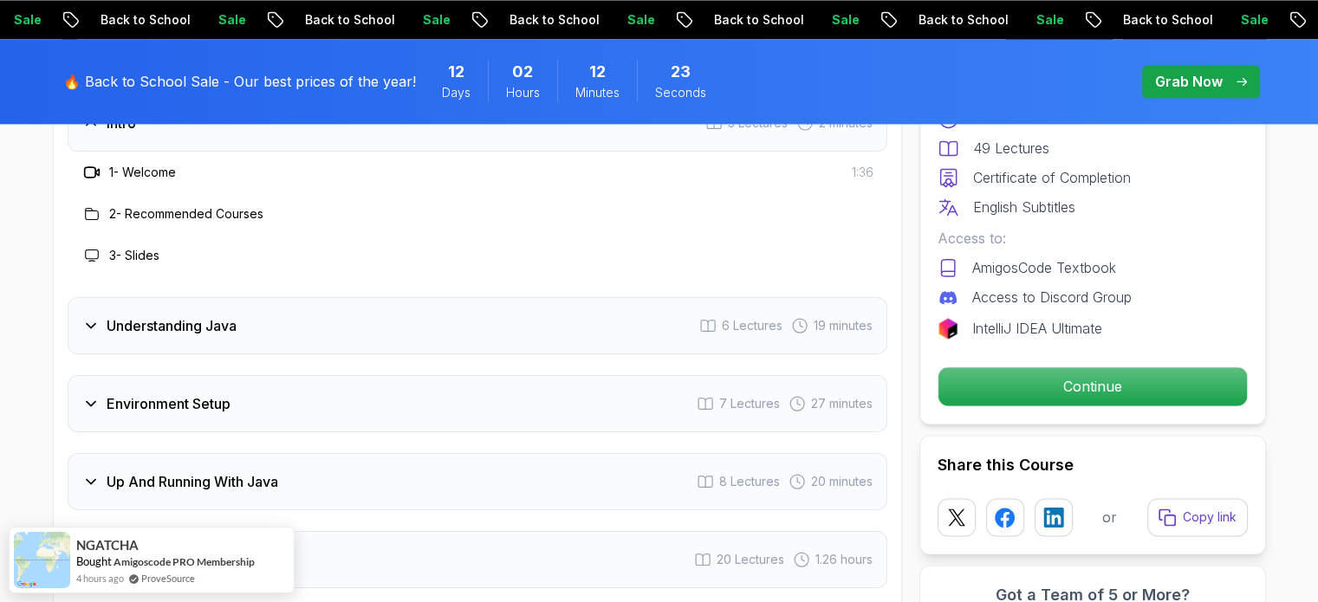
click at [669, 375] on div "Environment Setup 7 Lectures 27 minutes" at bounding box center [478, 403] width 820 height 57
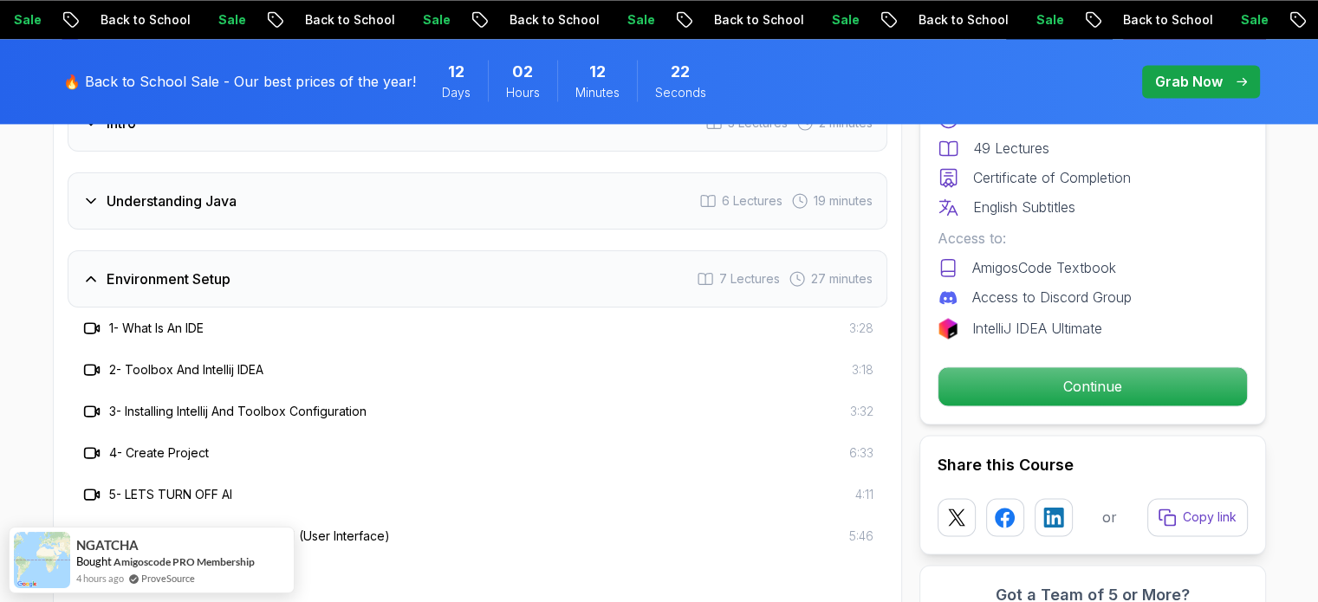
click at [667, 250] on div "Environment Setup 7 Lectures 27 minutes" at bounding box center [478, 278] width 820 height 57
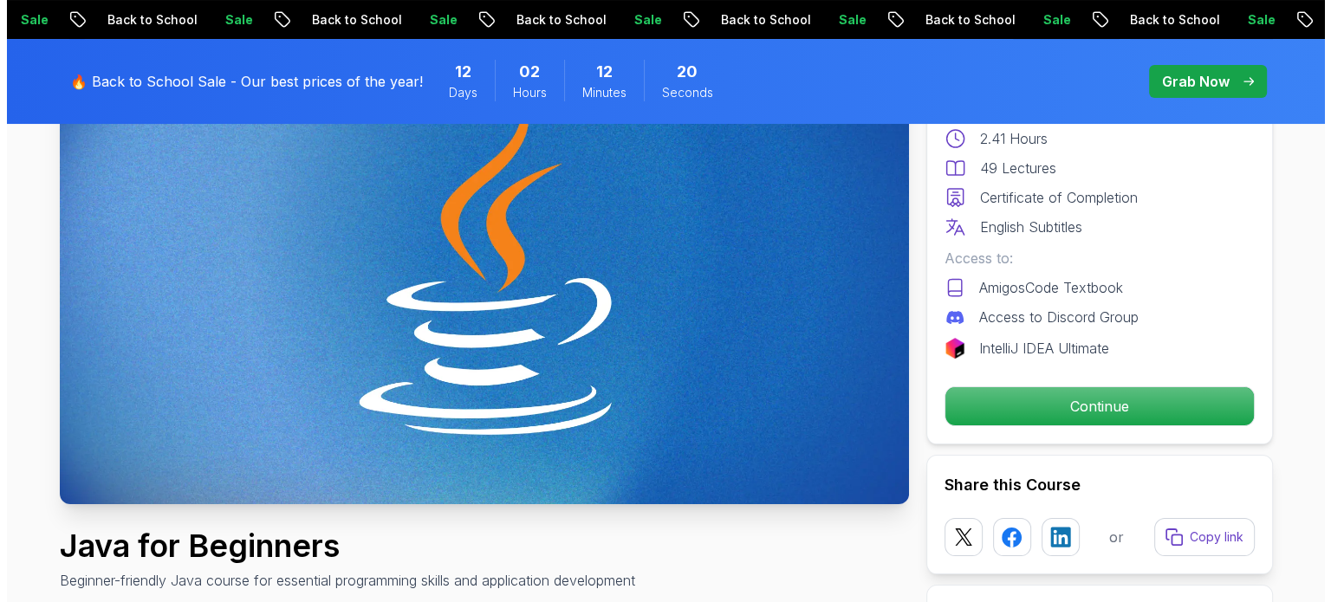
scroll to position [0, 0]
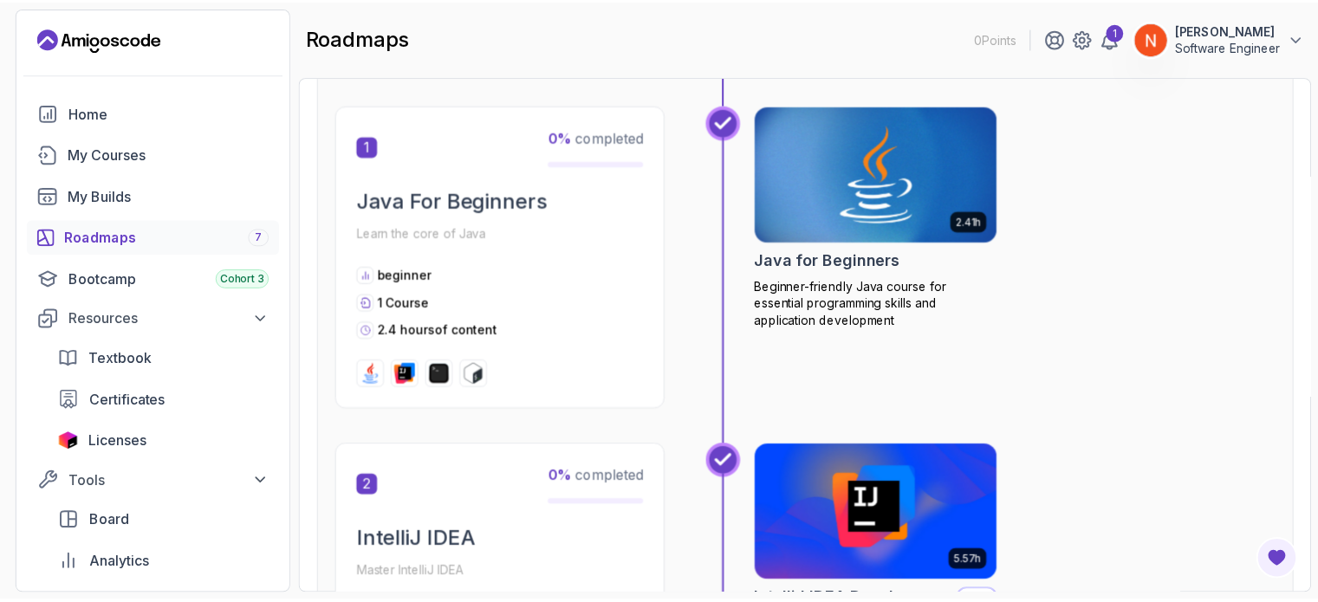
scroll to position [347, 0]
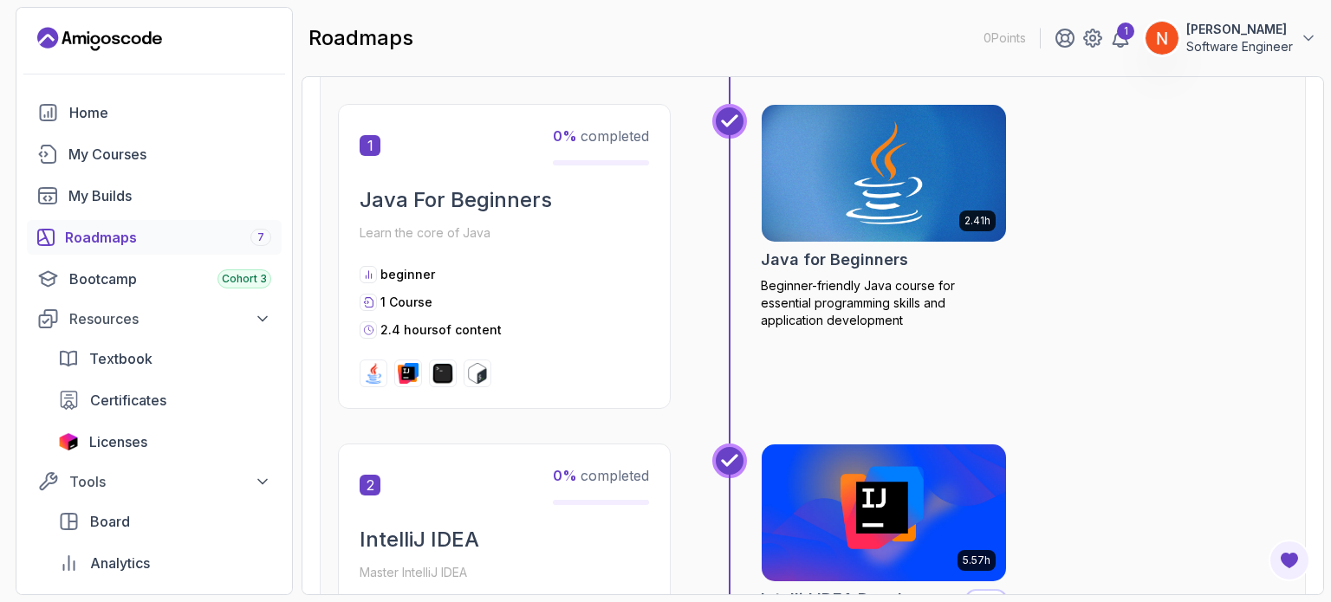
click at [903, 145] on img at bounding box center [884, 173] width 257 height 144
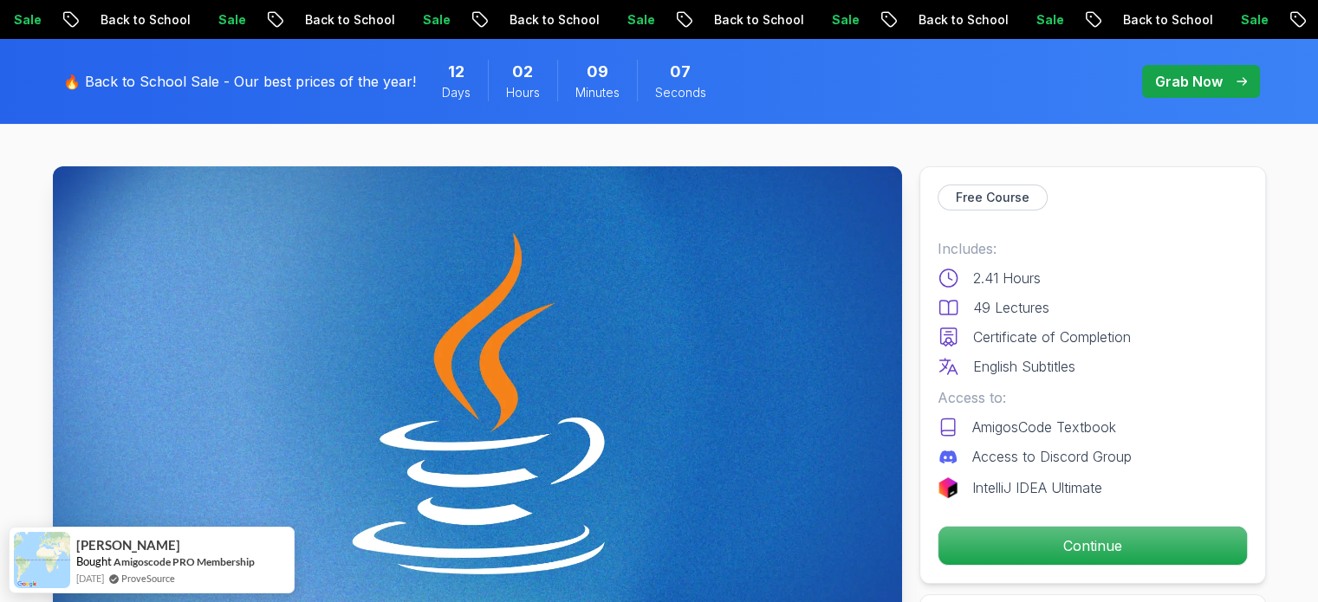
scroll to position [293, 0]
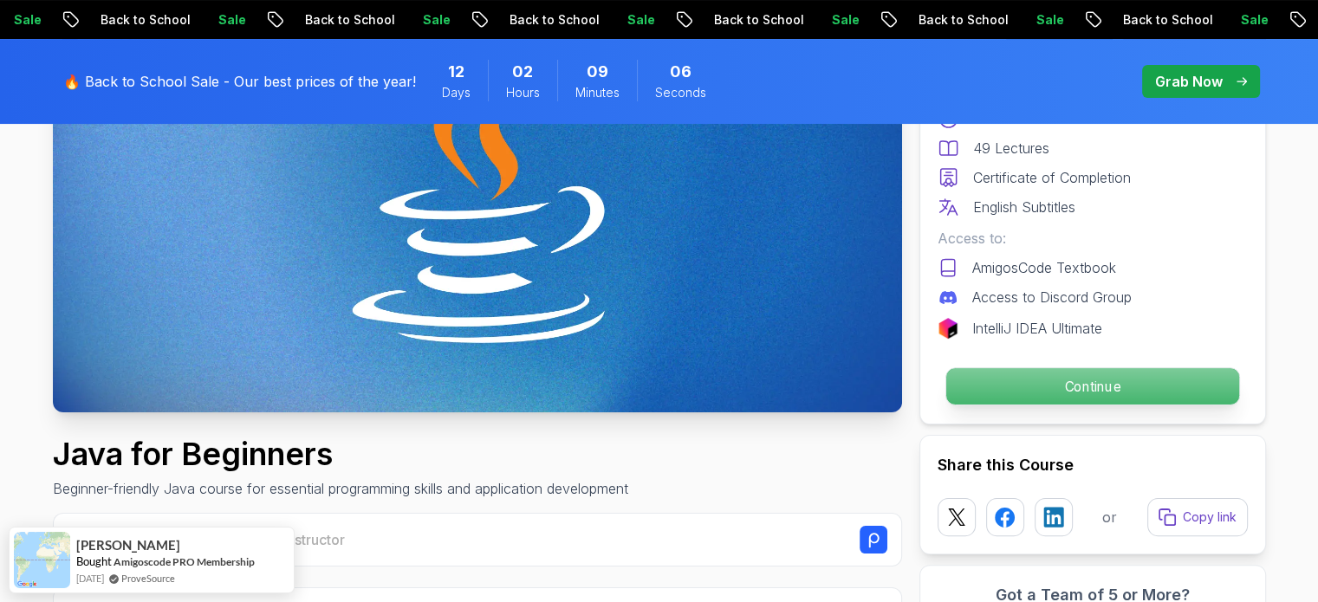
click at [1016, 398] on p "Continue" at bounding box center [1092, 386] width 293 height 36
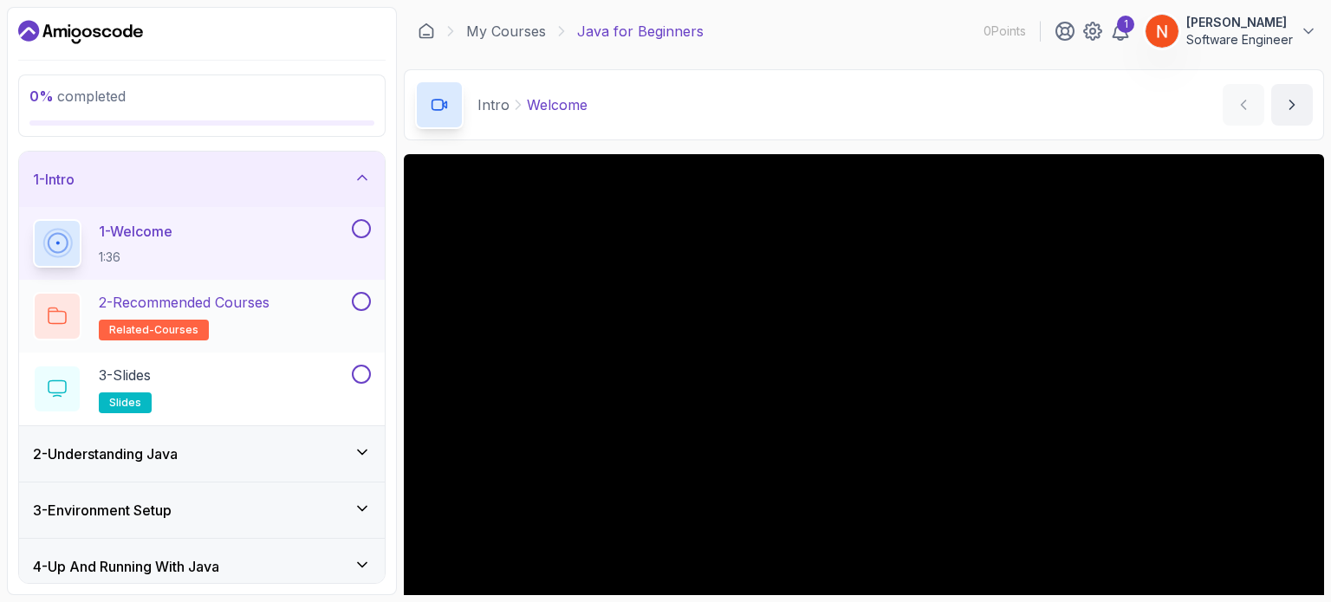
click at [309, 311] on div "2 - Recommended Courses related-courses" at bounding box center [190, 316] width 315 height 49
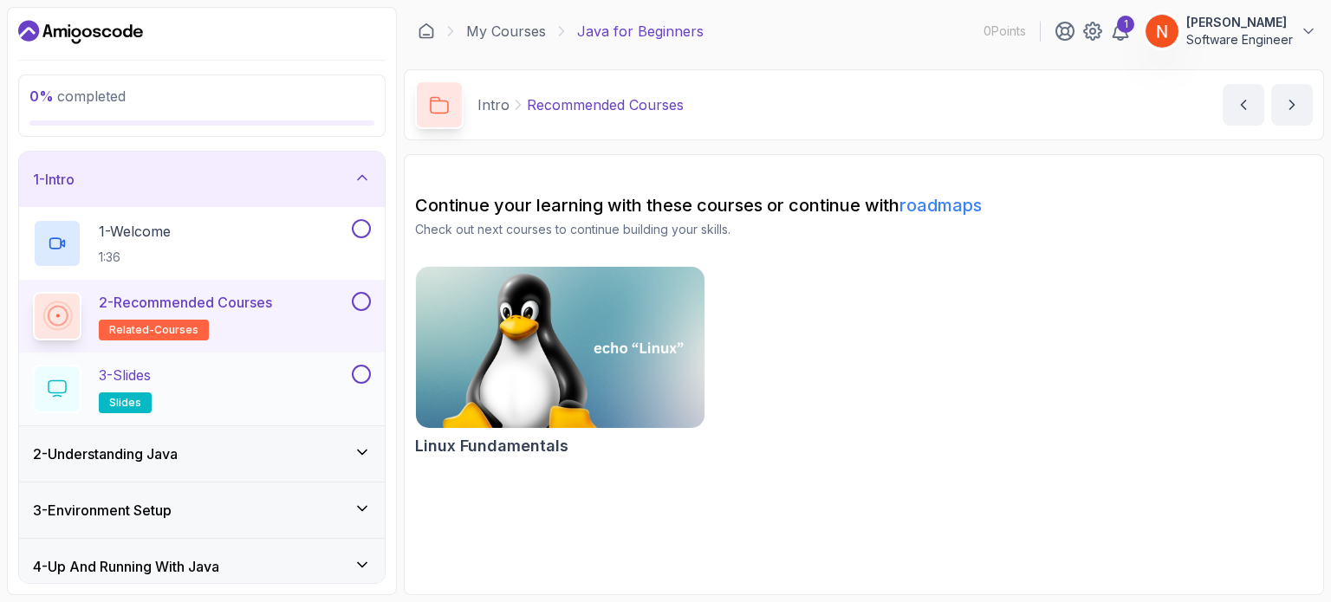
click at [295, 377] on div "3 - Slides slides" at bounding box center [190, 389] width 315 height 49
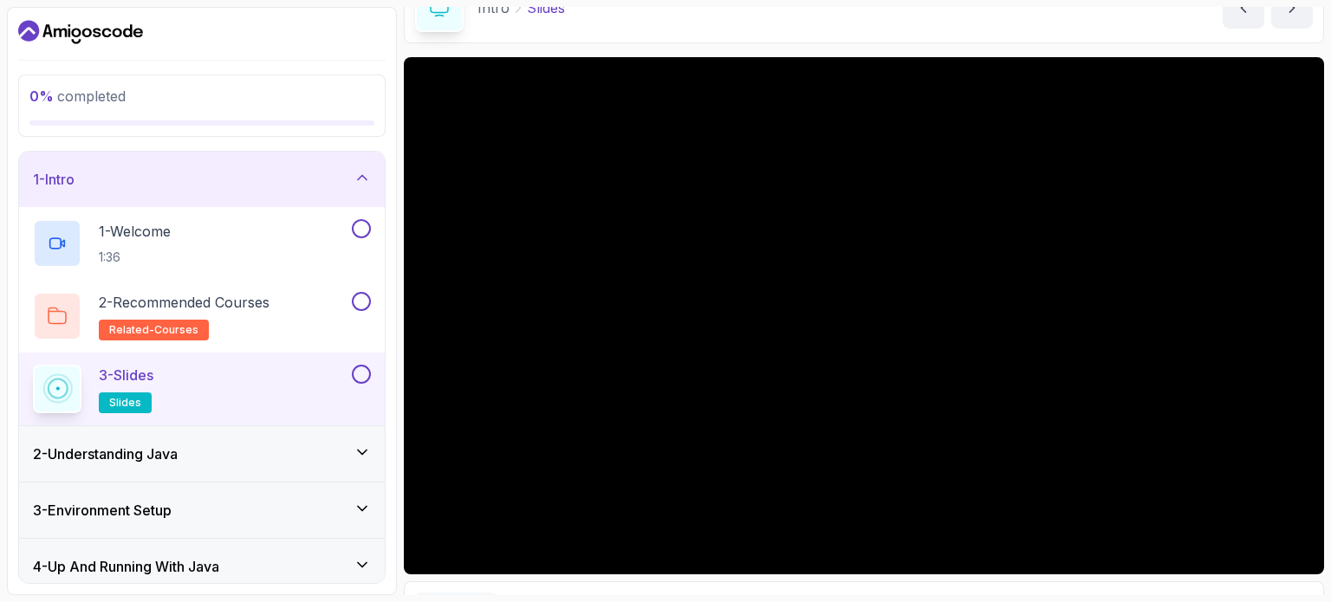
scroll to position [177, 0]
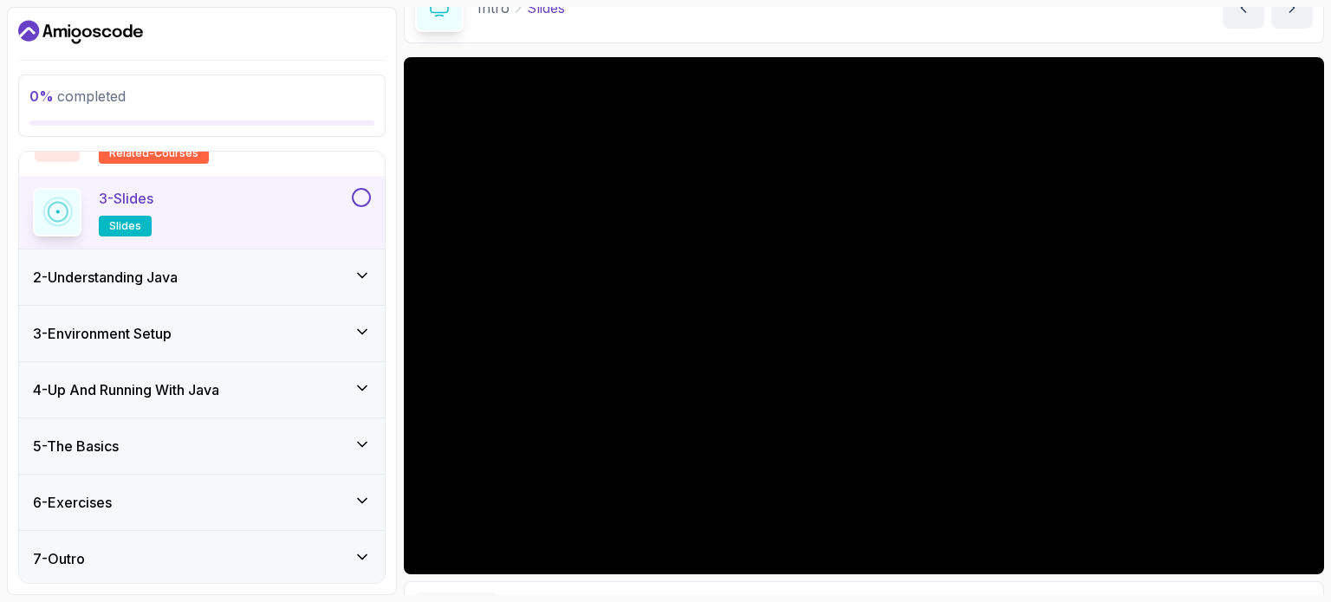
click at [355, 277] on icon at bounding box center [362, 275] width 17 height 17
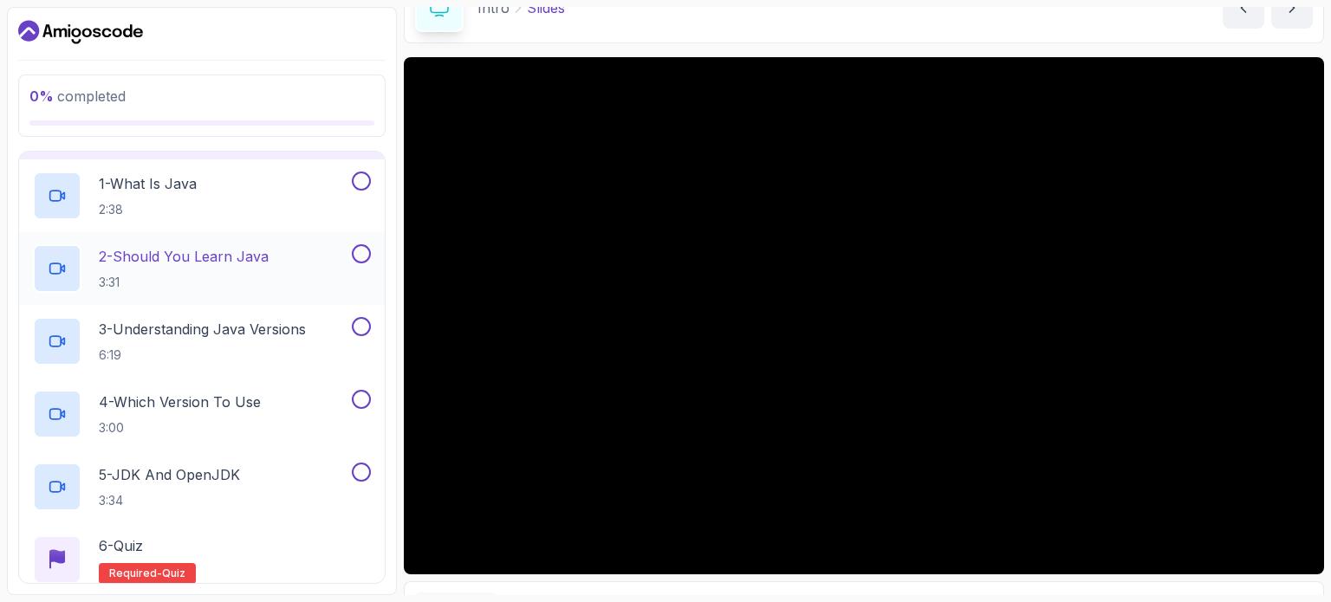
scroll to position [170, 0]
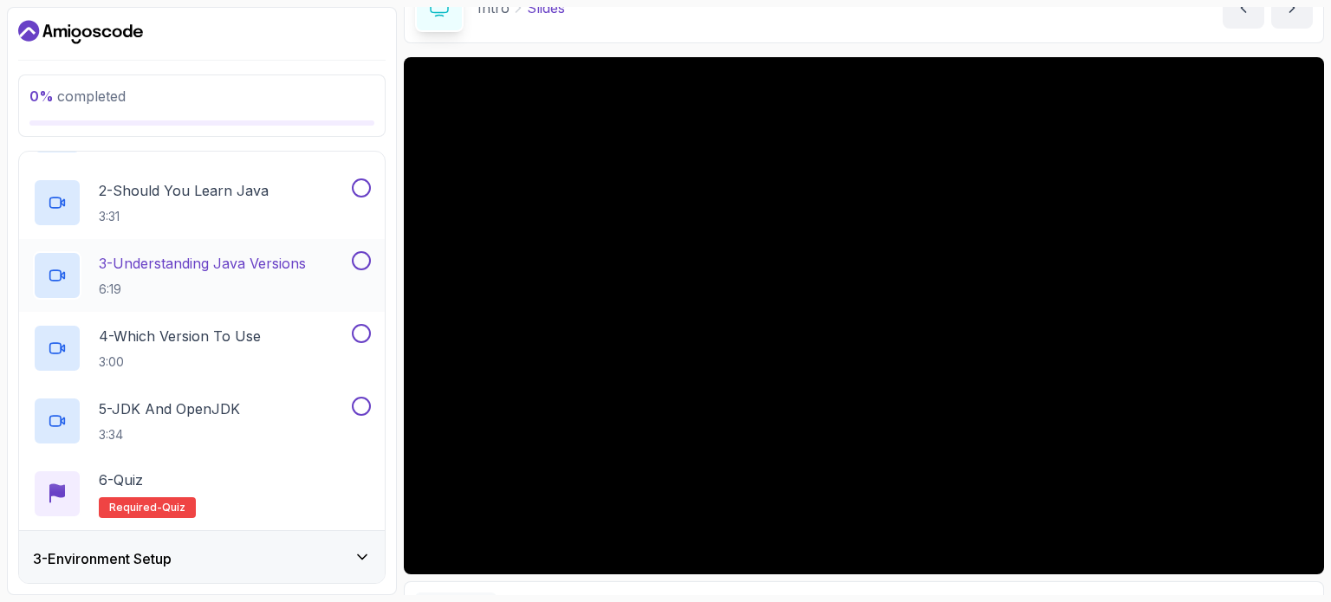
click at [241, 262] on p "3 - Understanding Java Versions" at bounding box center [202, 263] width 207 height 21
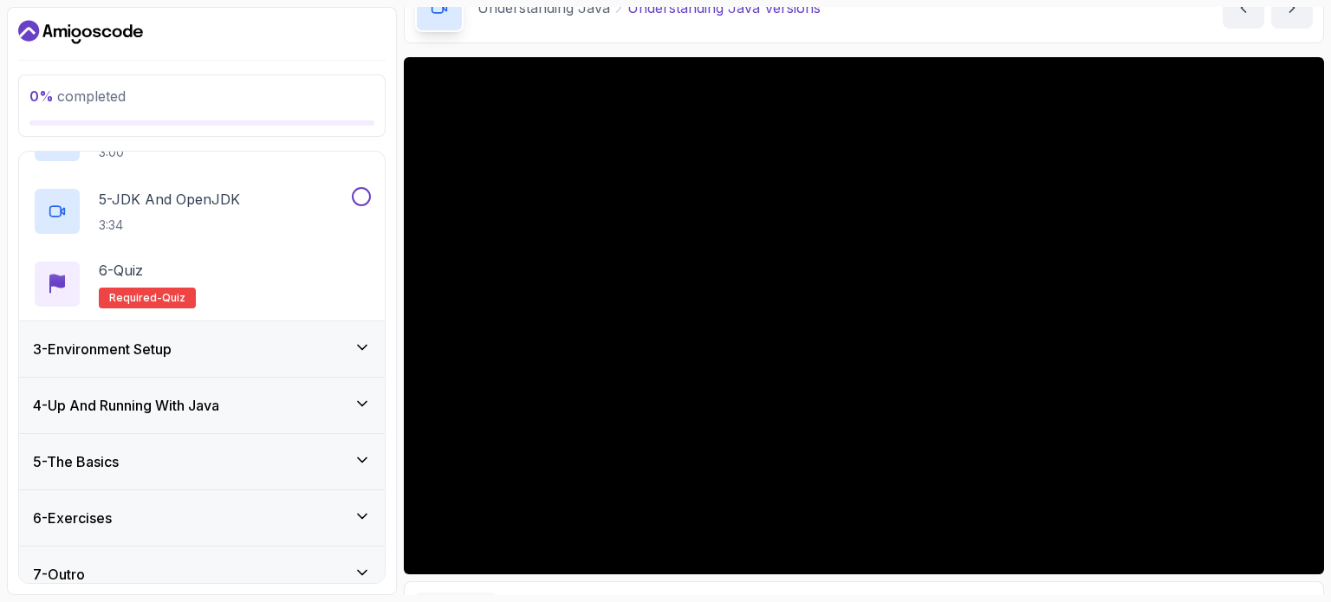
scroll to position [378, 0]
click at [368, 354] on icon at bounding box center [362, 349] width 17 height 17
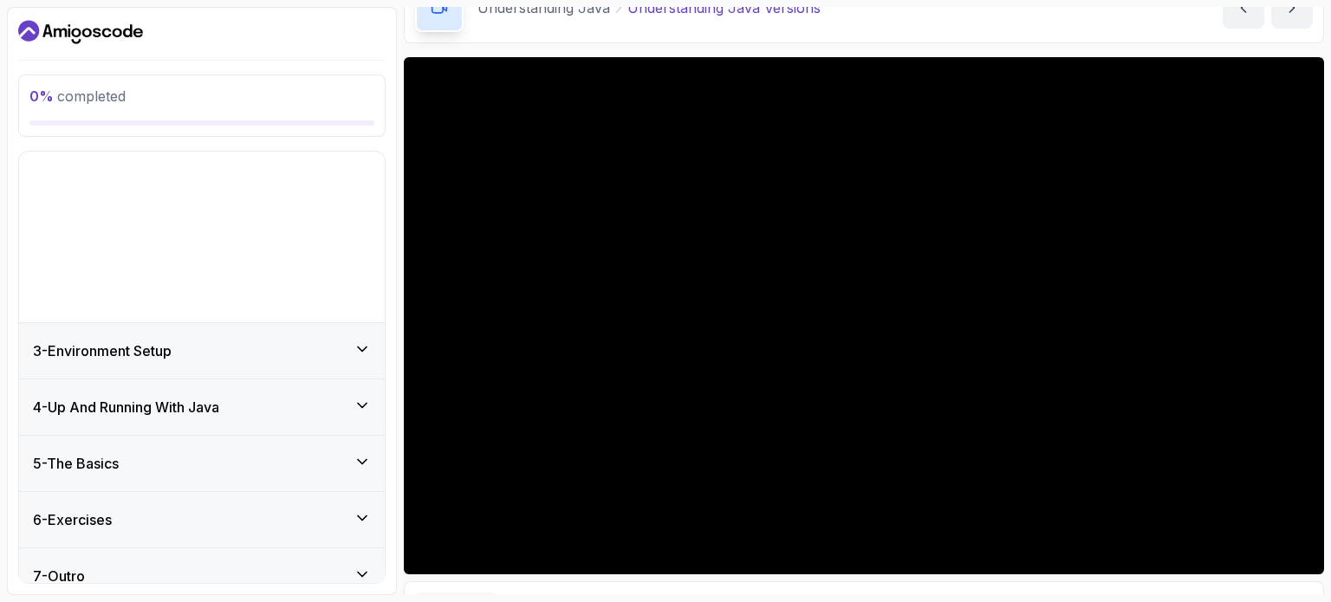
scroll to position [0, 0]
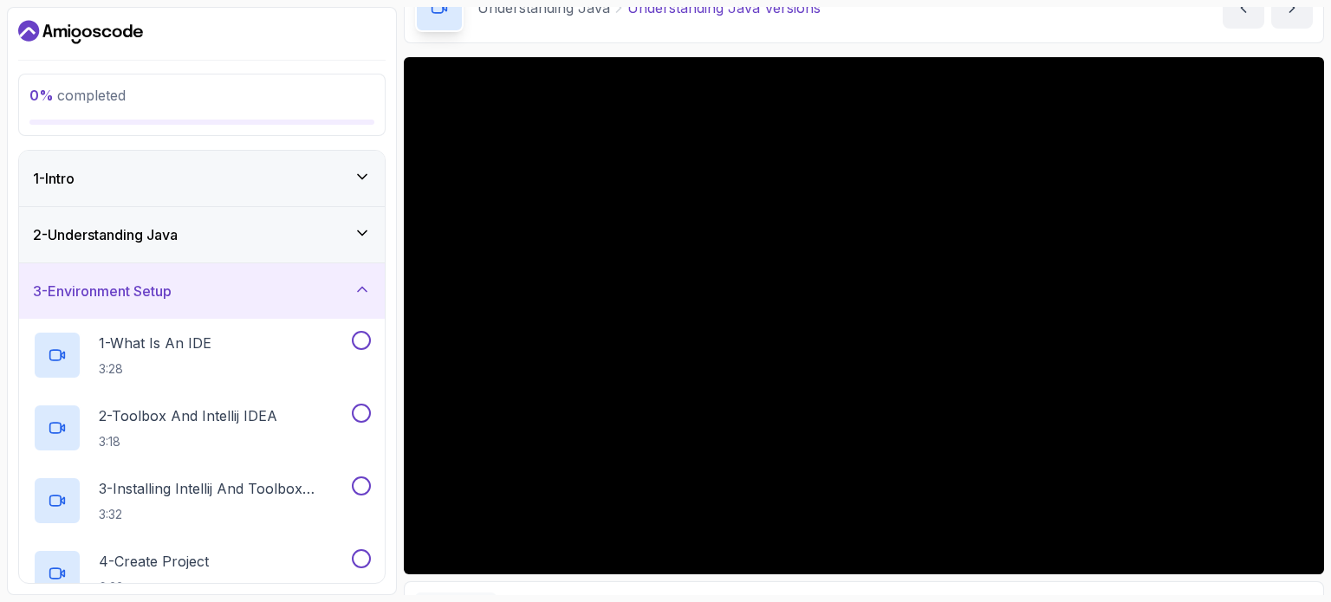
click at [359, 283] on icon at bounding box center [362, 289] width 17 height 17
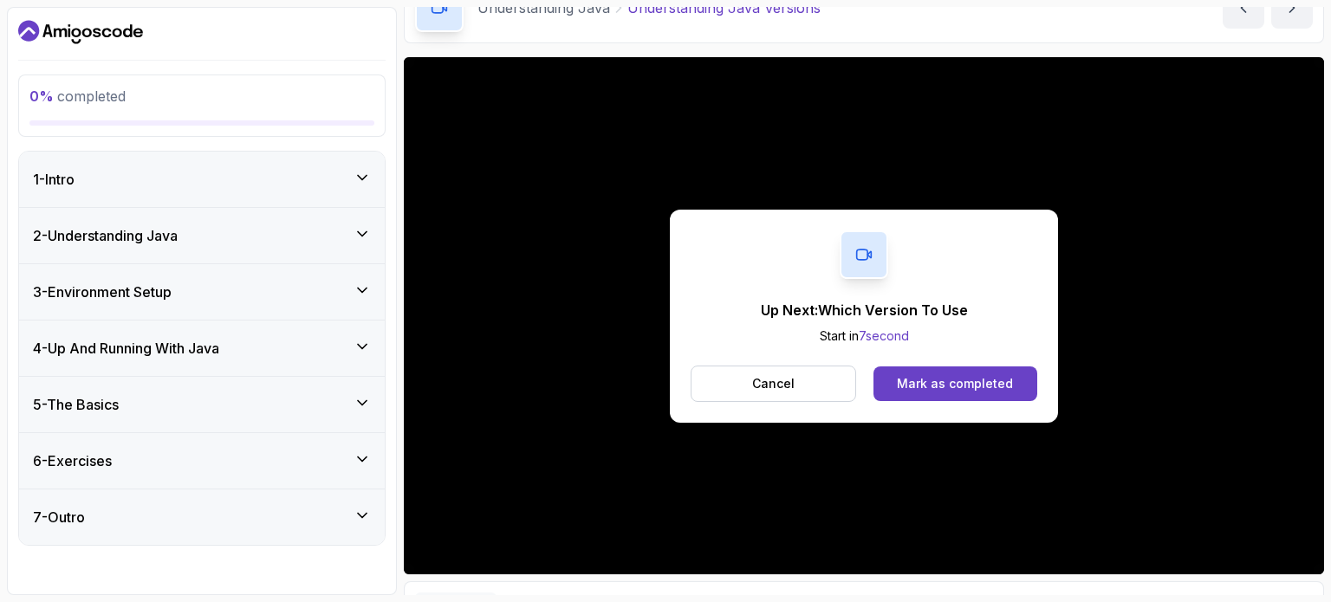
click at [912, 401] on div "Up Next: Which Version To Use Start in 7 second Cancel Mark as completed" at bounding box center [864, 316] width 388 height 213
click at [914, 395] on button "Mark as completed" at bounding box center [956, 384] width 164 height 35
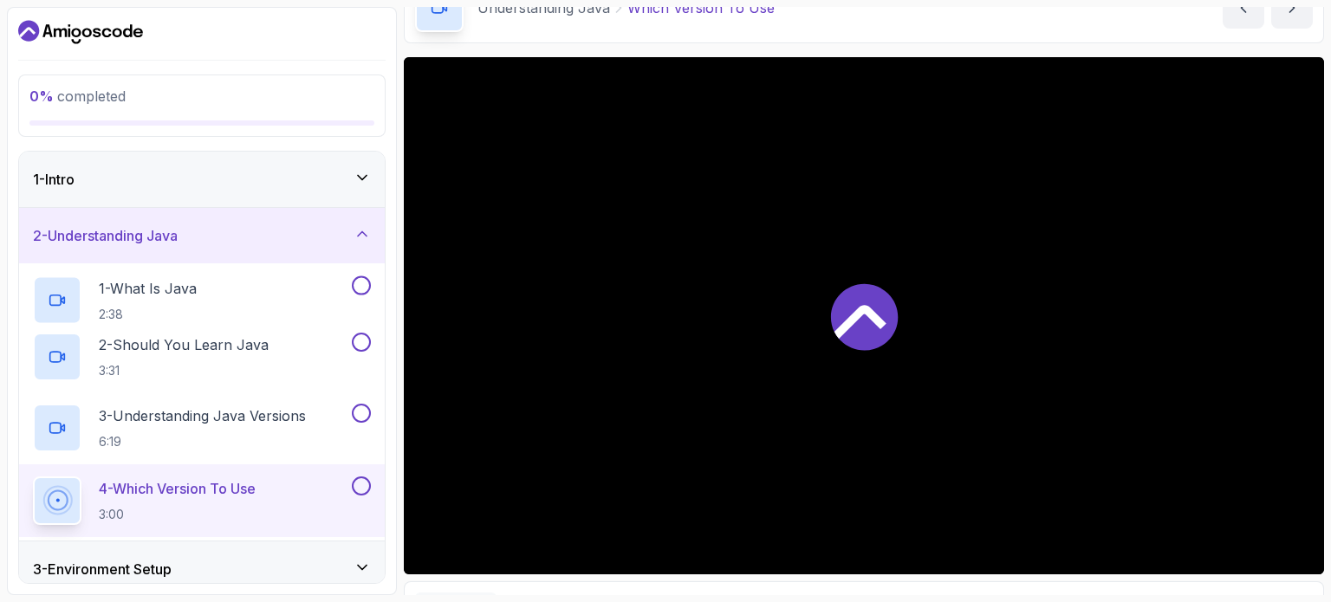
click at [914, 395] on div at bounding box center [864, 315] width 920 height 517
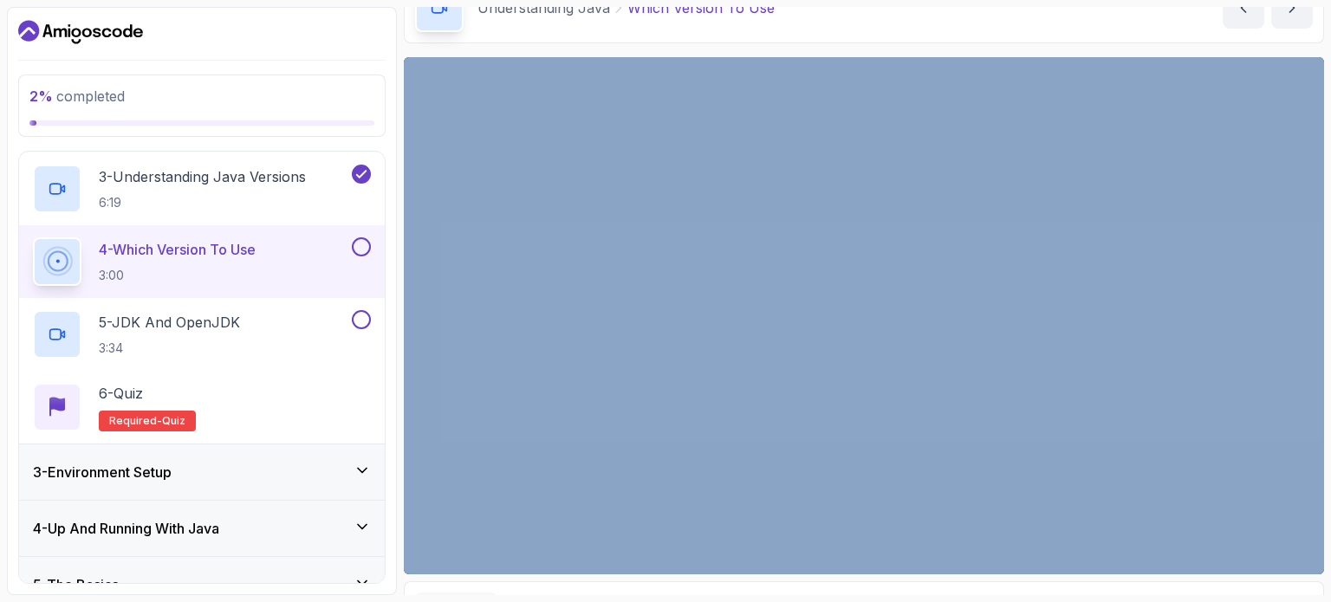
scroll to position [256, 0]
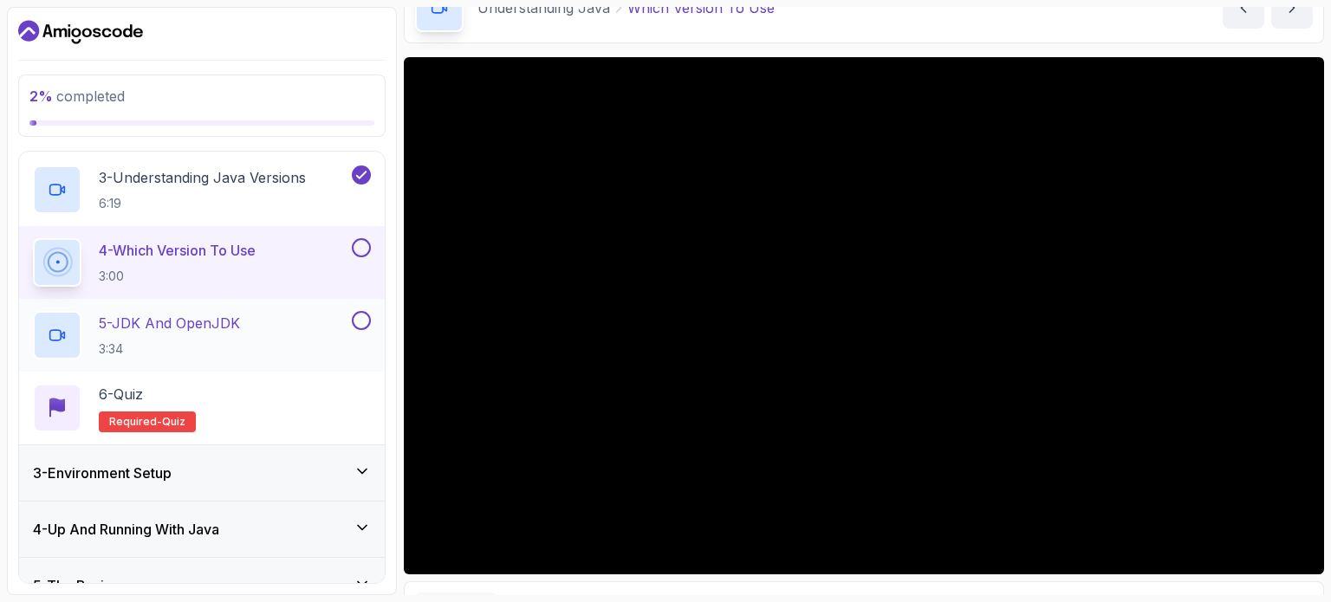
click at [240, 304] on div "5 - JDK And OpenJDK 3:34" at bounding box center [202, 335] width 366 height 73
click at [235, 322] on p "5 - JDK And OpenJDK" at bounding box center [169, 323] width 141 height 21
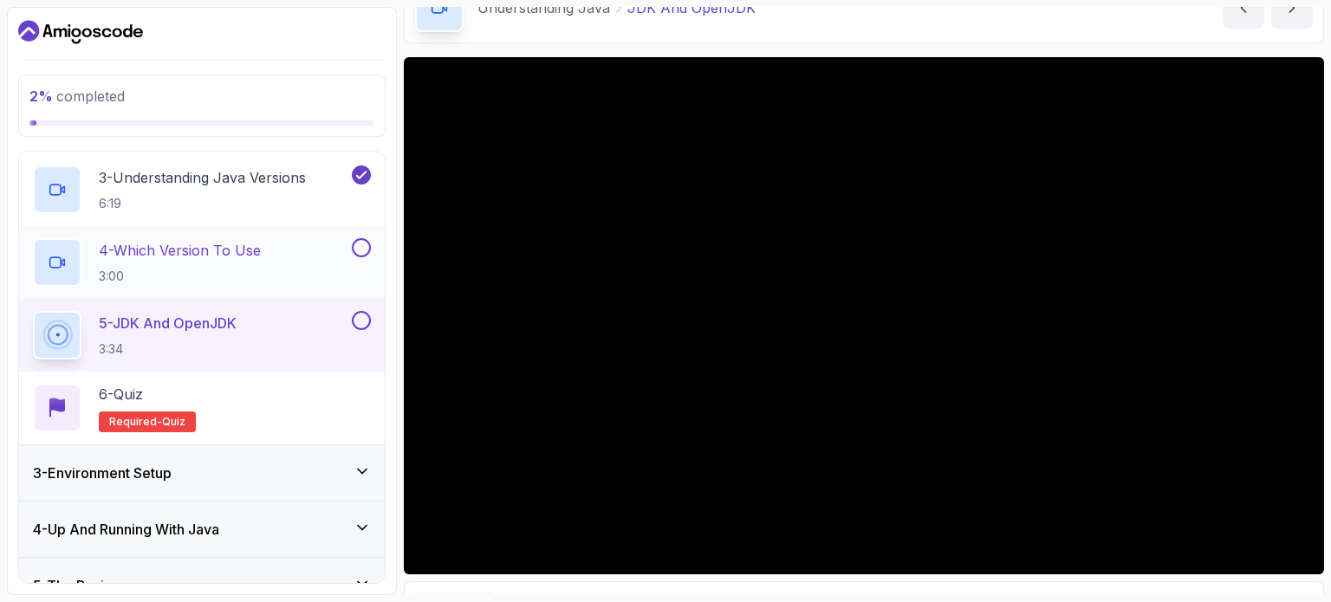
click at [361, 249] on button at bounding box center [361, 247] width 19 height 19
click at [368, 322] on button at bounding box center [361, 320] width 19 height 19
click at [231, 412] on div "6 - Quiz Required- quiz" at bounding box center [202, 408] width 338 height 49
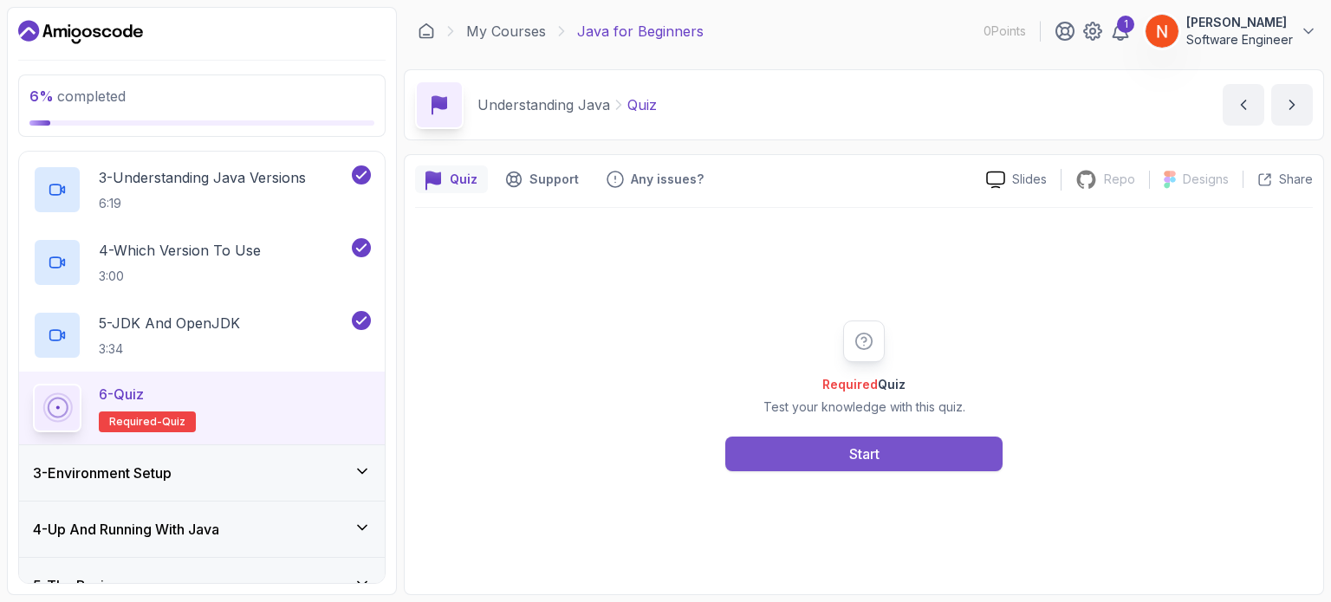
click at [786, 447] on button "Start" at bounding box center [863, 454] width 277 height 35
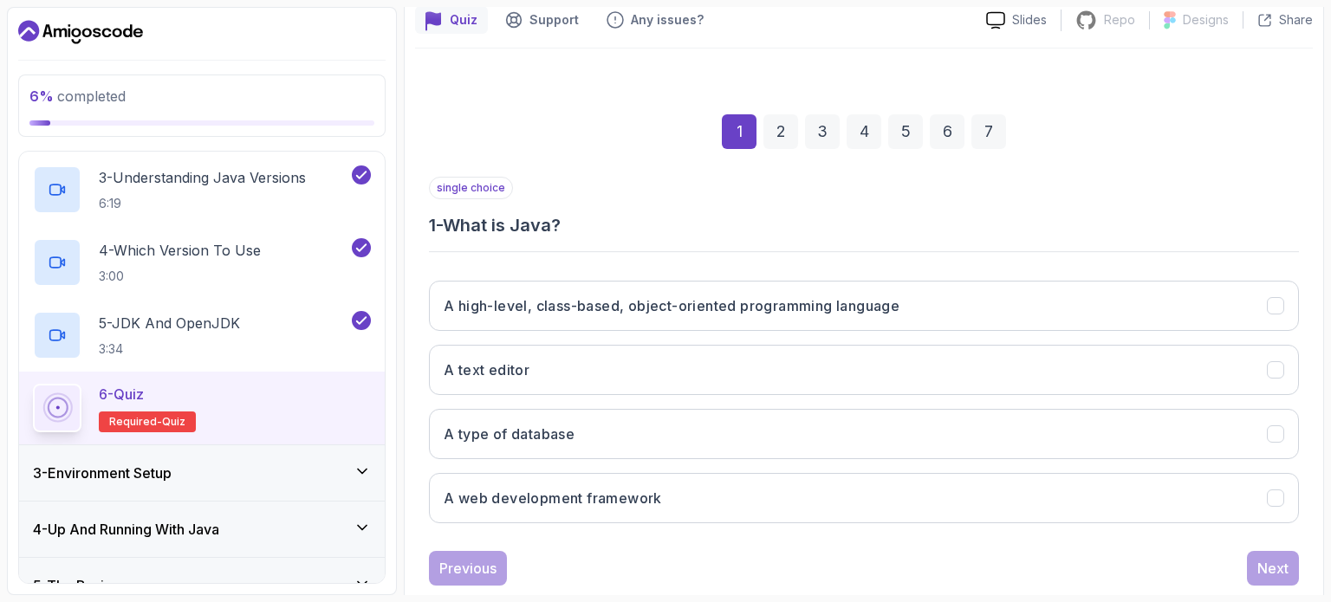
scroll to position [161, 0]
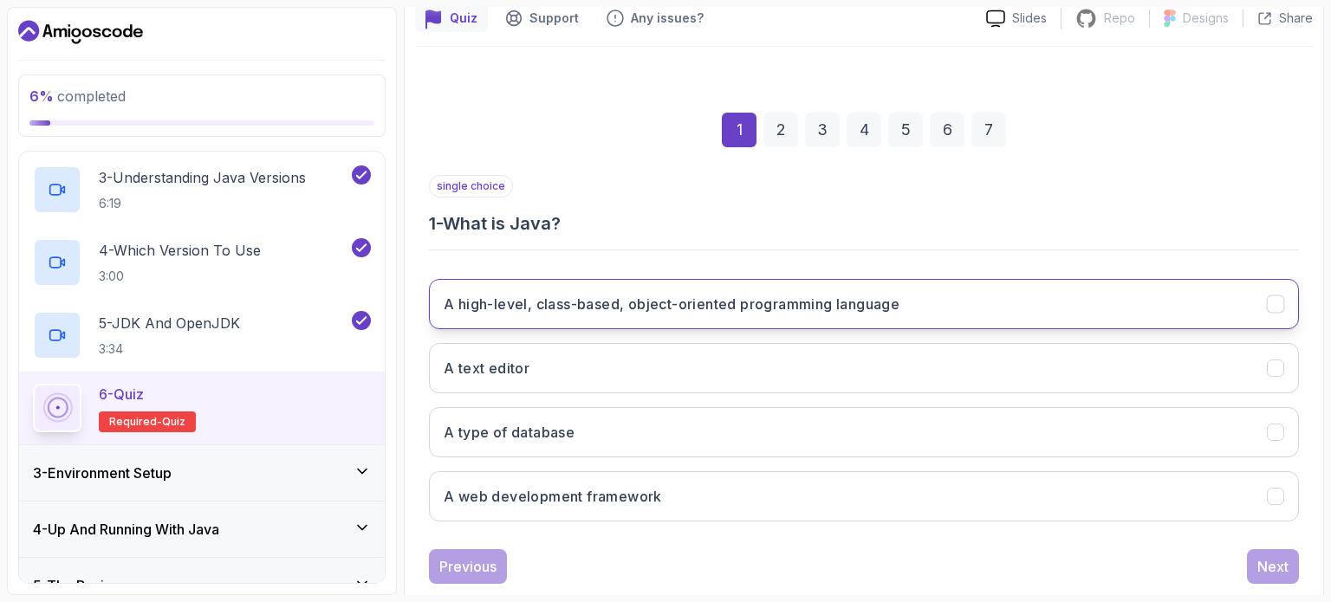
click at [839, 298] on h3 "A high-level, class-based, object-oriented programming language" at bounding box center [672, 304] width 456 height 21
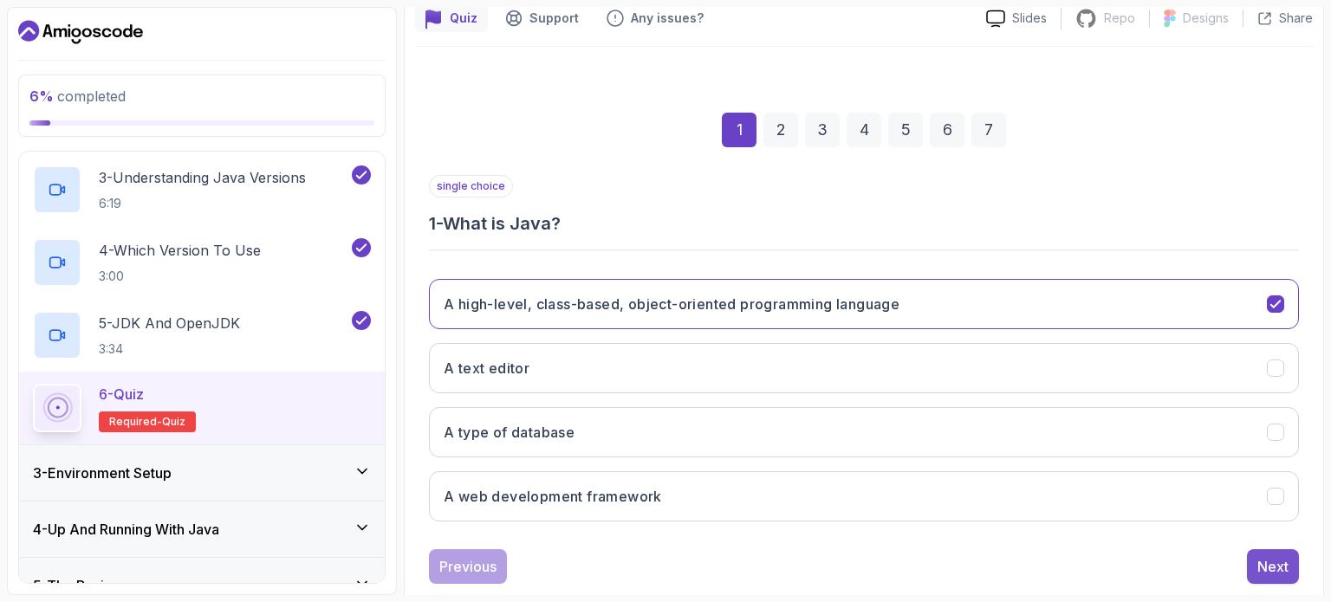
click at [1256, 575] on button "Next" at bounding box center [1273, 567] width 52 height 35
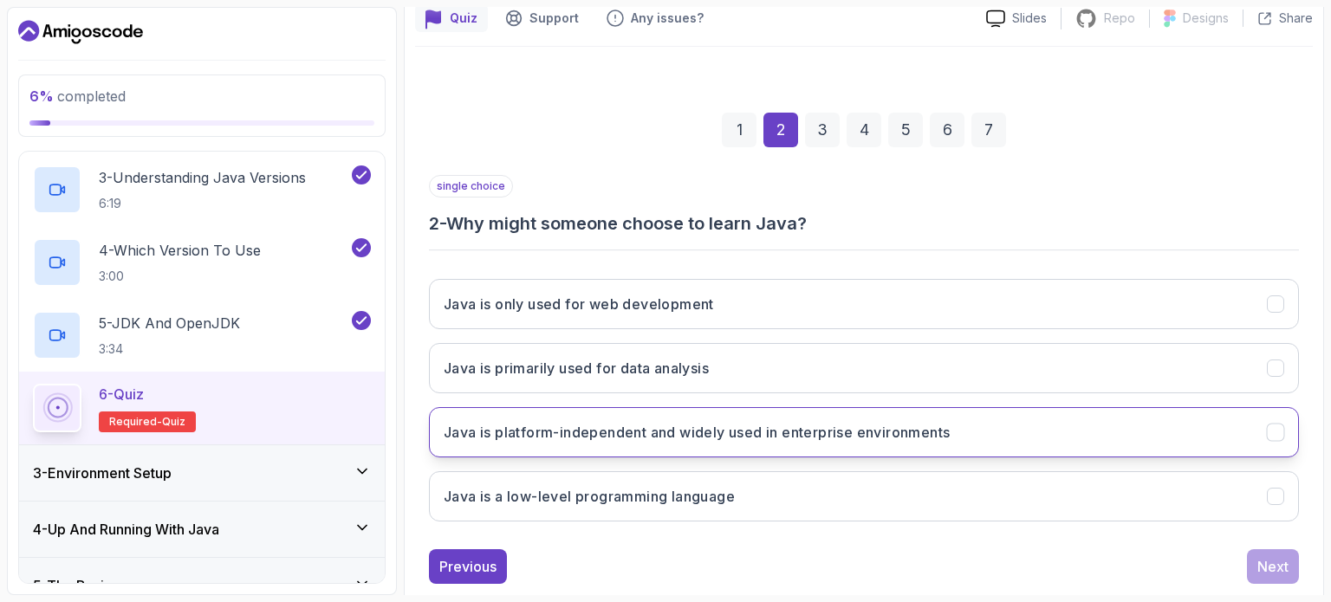
click at [898, 444] on button "Java is platform-independent and widely used in enterprise environments" at bounding box center [864, 432] width 870 height 50
click at [1275, 556] on div "Next" at bounding box center [1273, 566] width 31 height 21
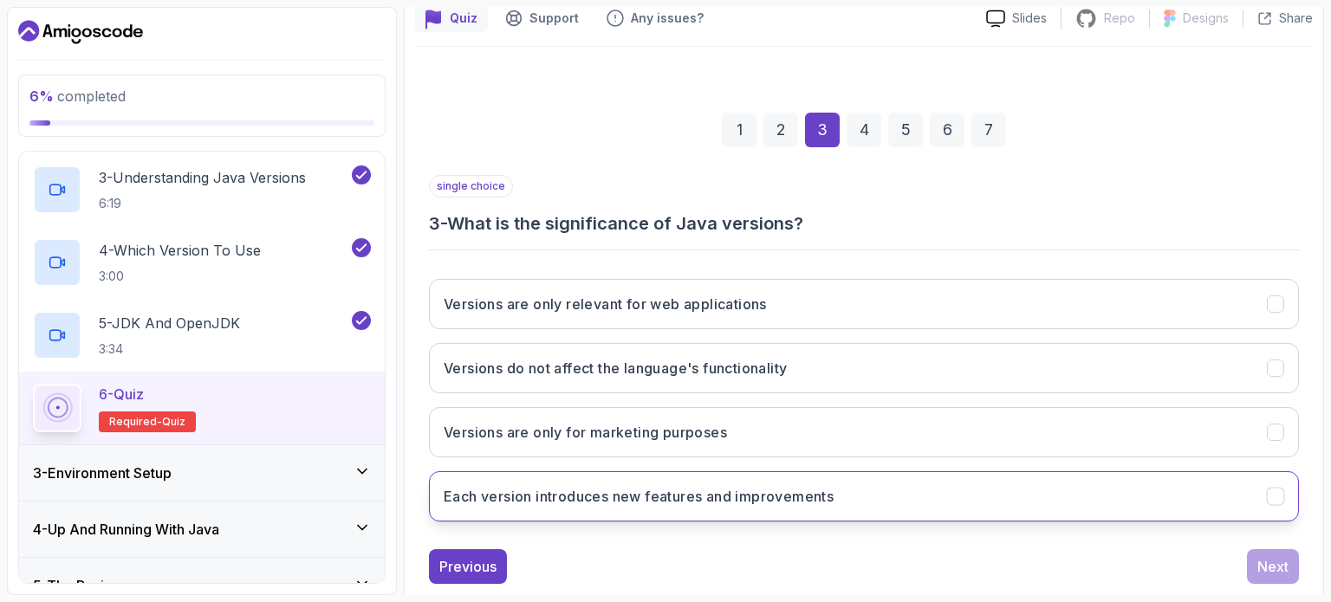
click at [965, 494] on button "Each version introduces new features and improvements" at bounding box center [864, 497] width 870 height 50
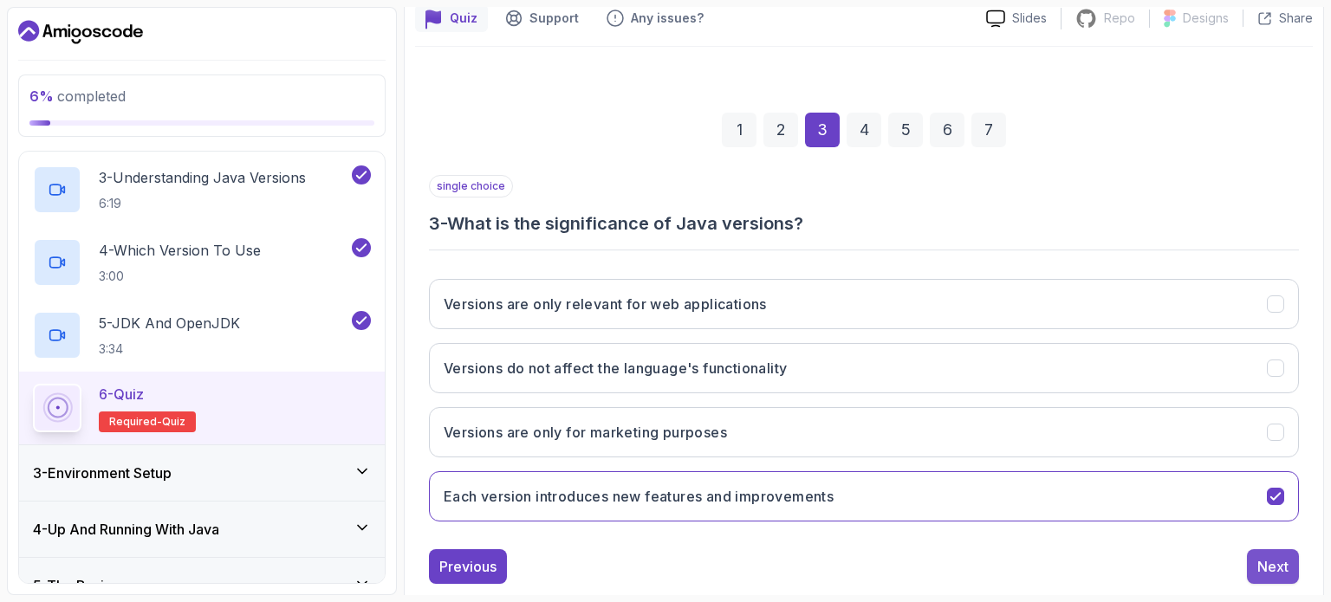
click at [1253, 558] on button "Next" at bounding box center [1273, 567] width 52 height 35
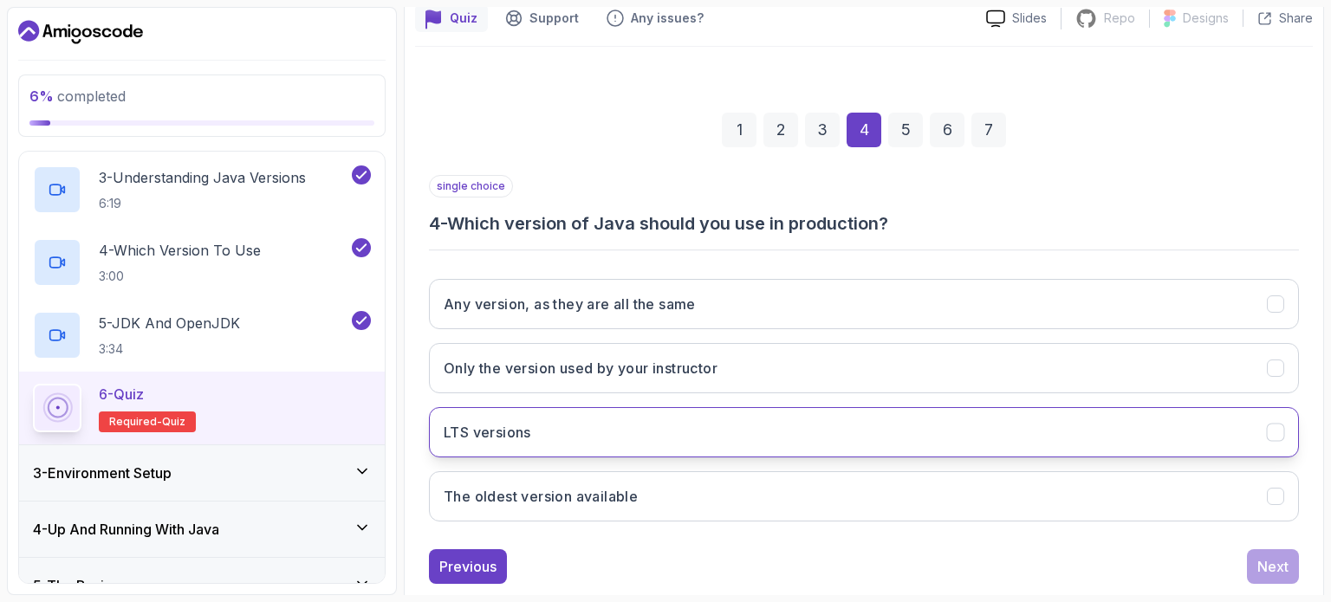
click at [1050, 427] on button "LTS versions" at bounding box center [864, 432] width 870 height 50
click at [1273, 552] on button "Next" at bounding box center [1273, 567] width 52 height 35
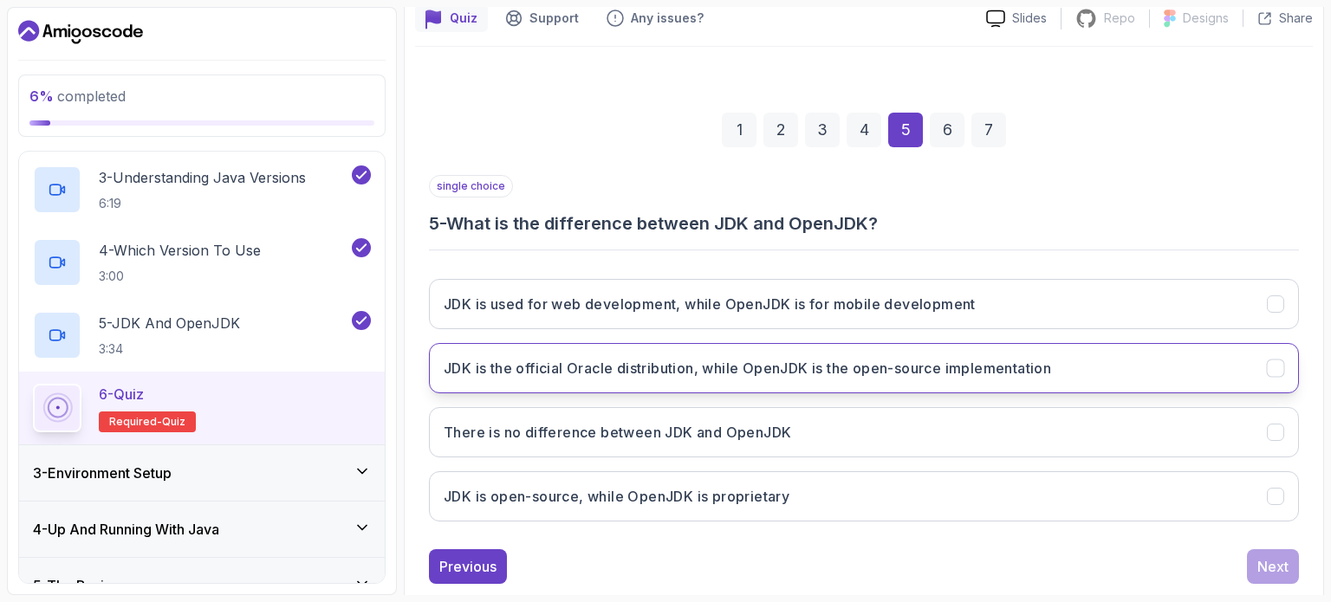
click at [1028, 376] on h3 "JDK is the official Oracle distribution, while OpenJDK is the open-source imple…" at bounding box center [748, 368] width 608 height 21
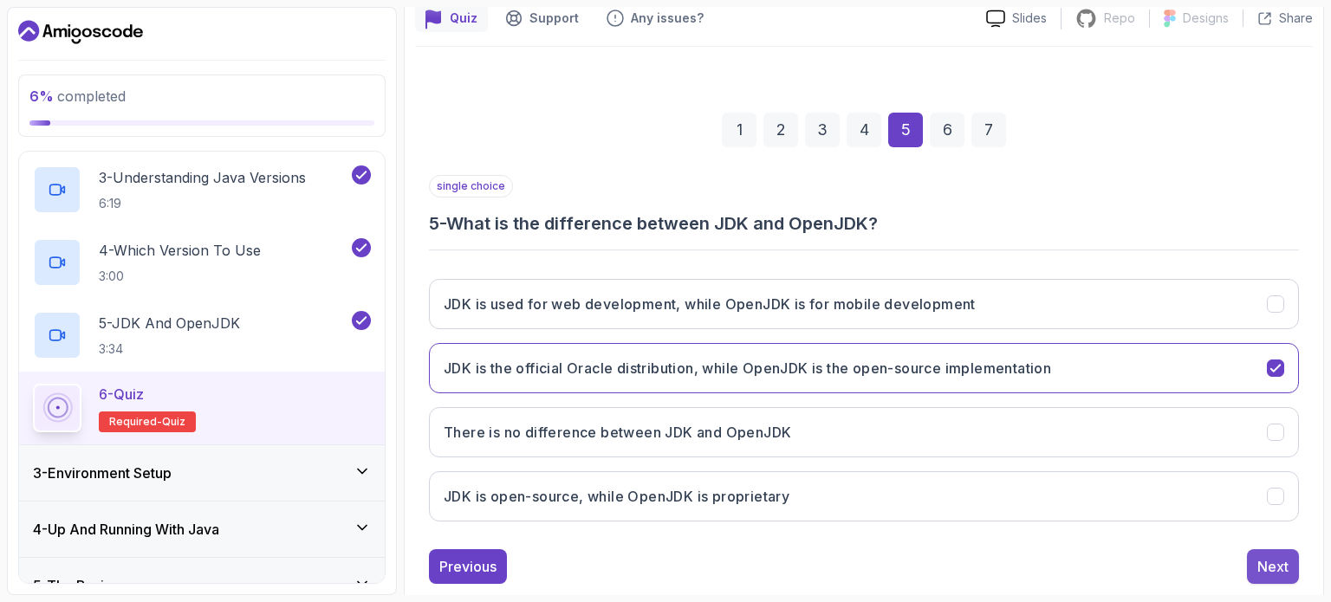
click at [1259, 571] on div "Next" at bounding box center [1273, 566] width 31 height 21
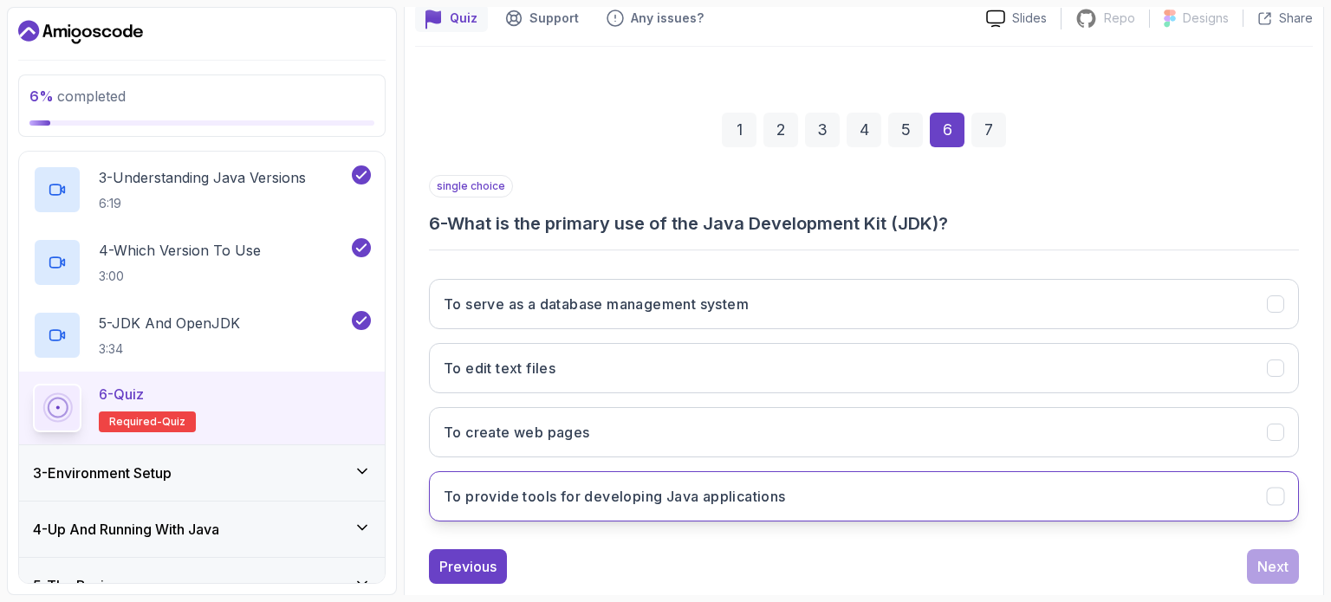
click at [1026, 496] on button "To provide tools for developing Java applications" at bounding box center [864, 497] width 870 height 50
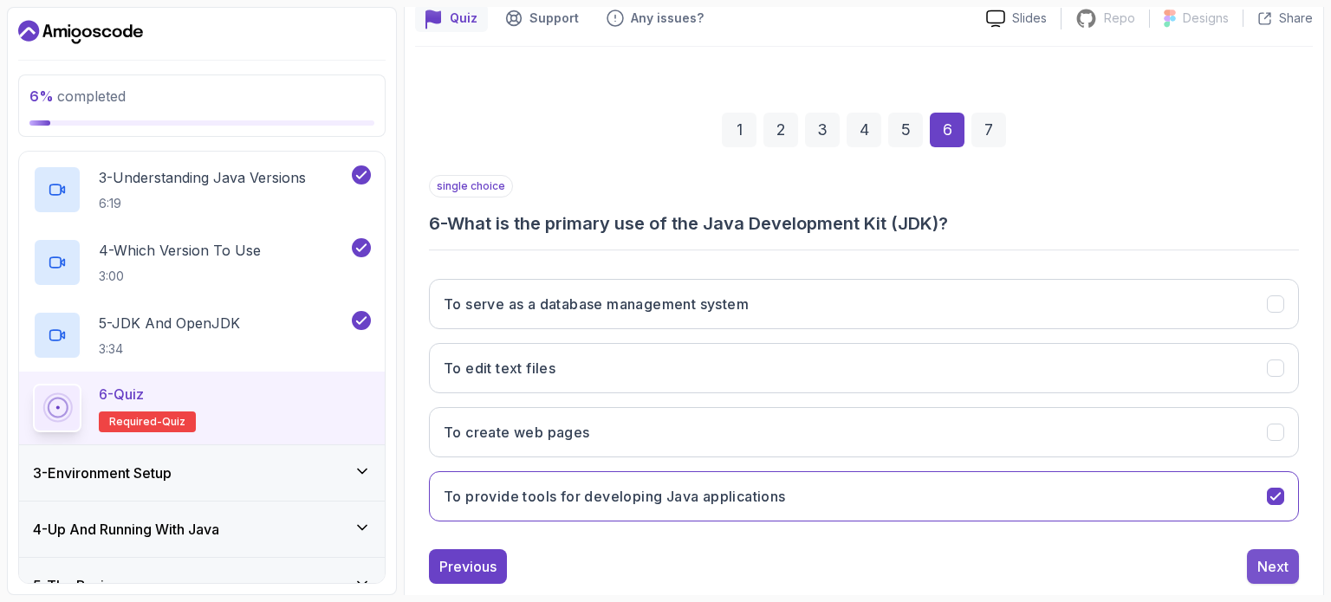
click at [1277, 569] on div "Next" at bounding box center [1273, 566] width 31 height 21
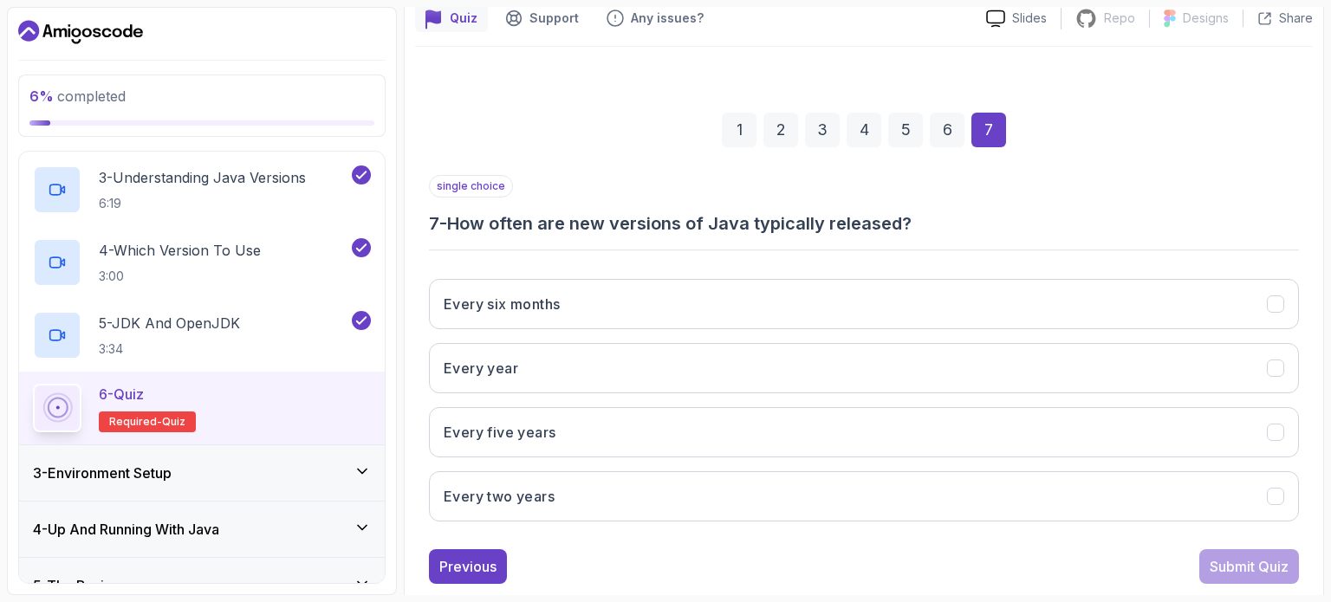
click at [901, 230] on h3 "7 - How often are new versions of Java typically released?" at bounding box center [864, 223] width 870 height 24
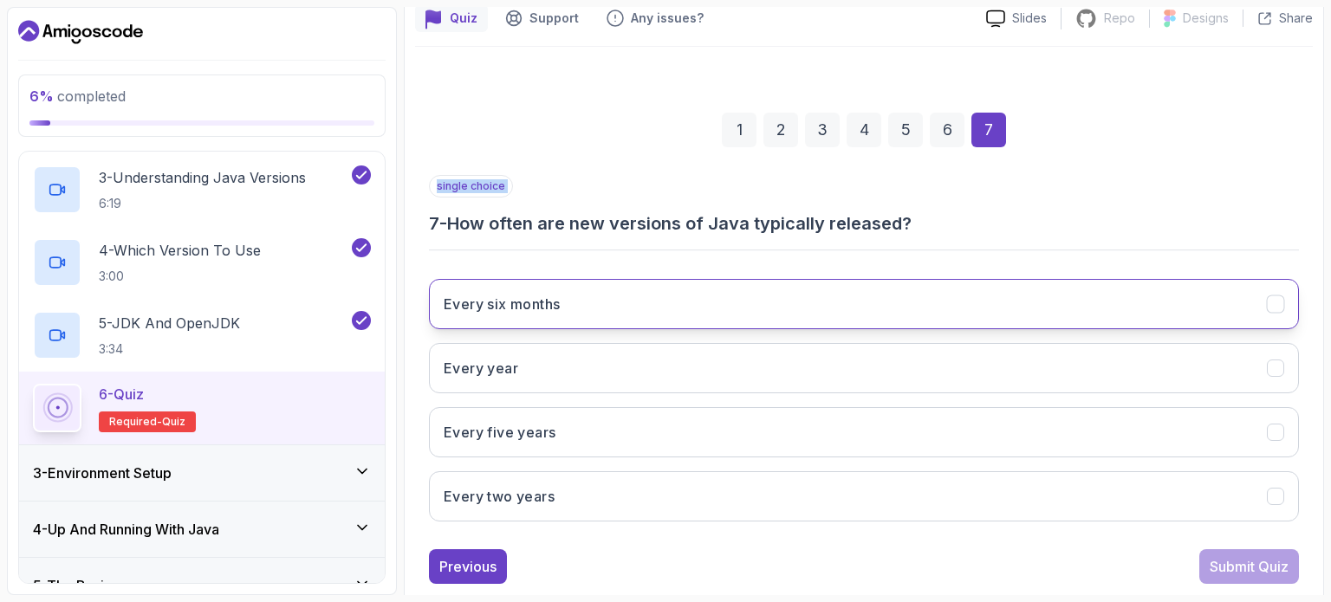
click at [559, 287] on button "Every six months" at bounding box center [864, 304] width 870 height 50
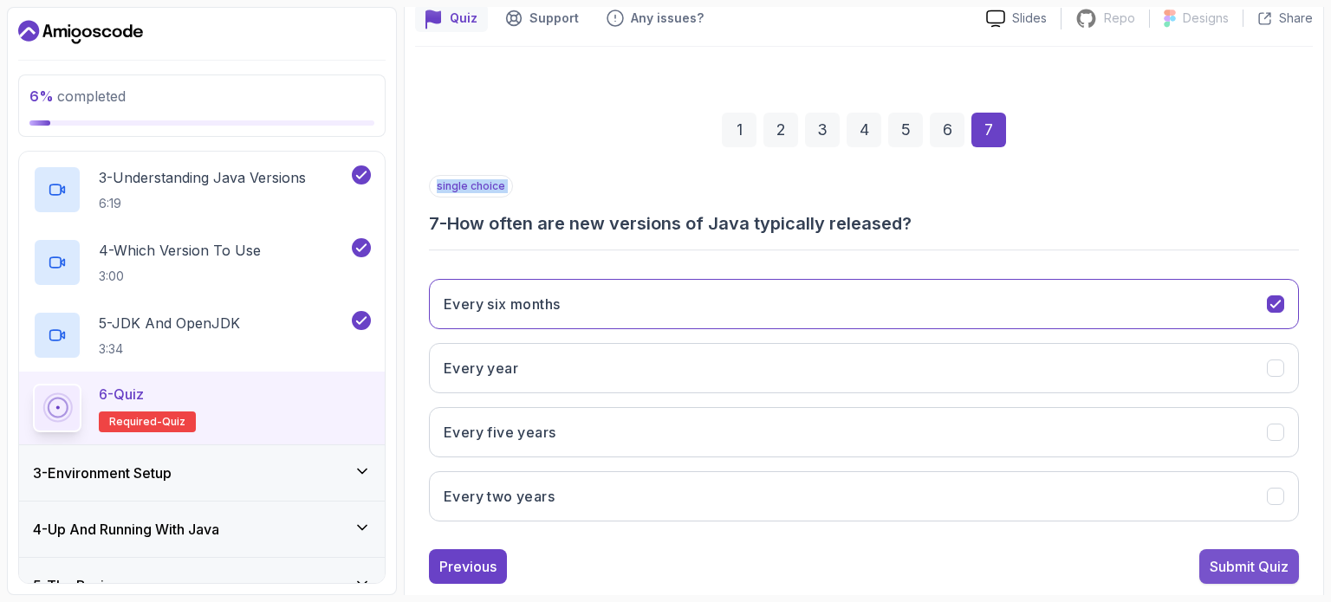
click at [1217, 576] on button "Submit Quiz" at bounding box center [1250, 567] width 100 height 35
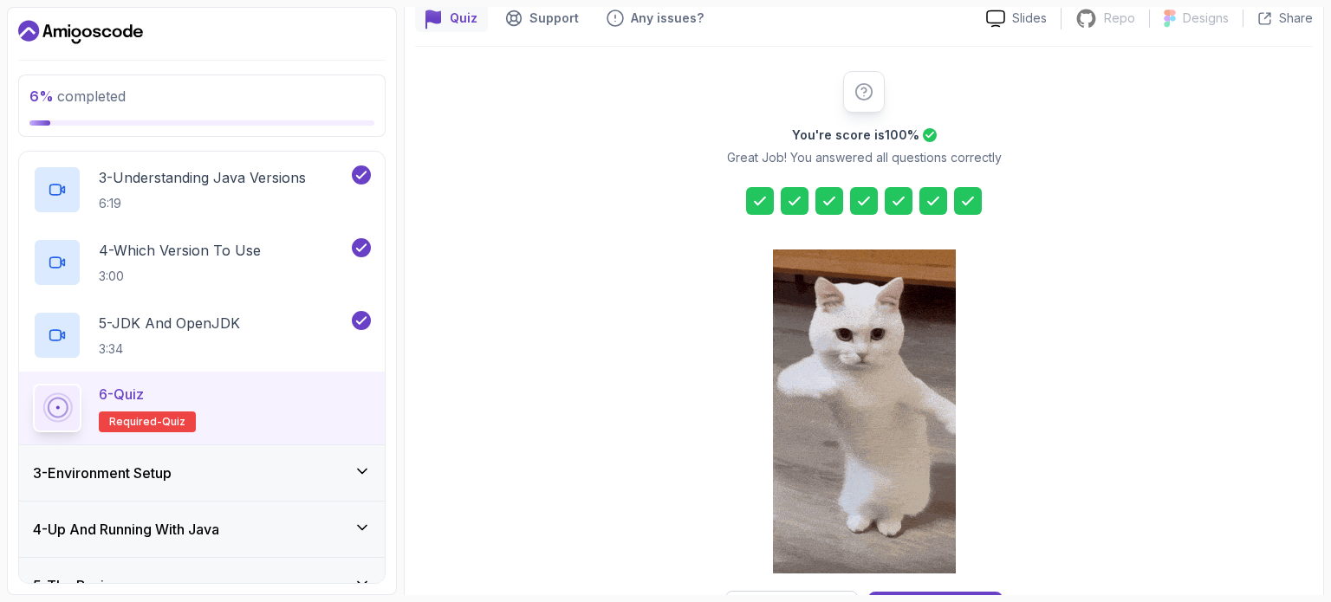
scroll to position [395, 0]
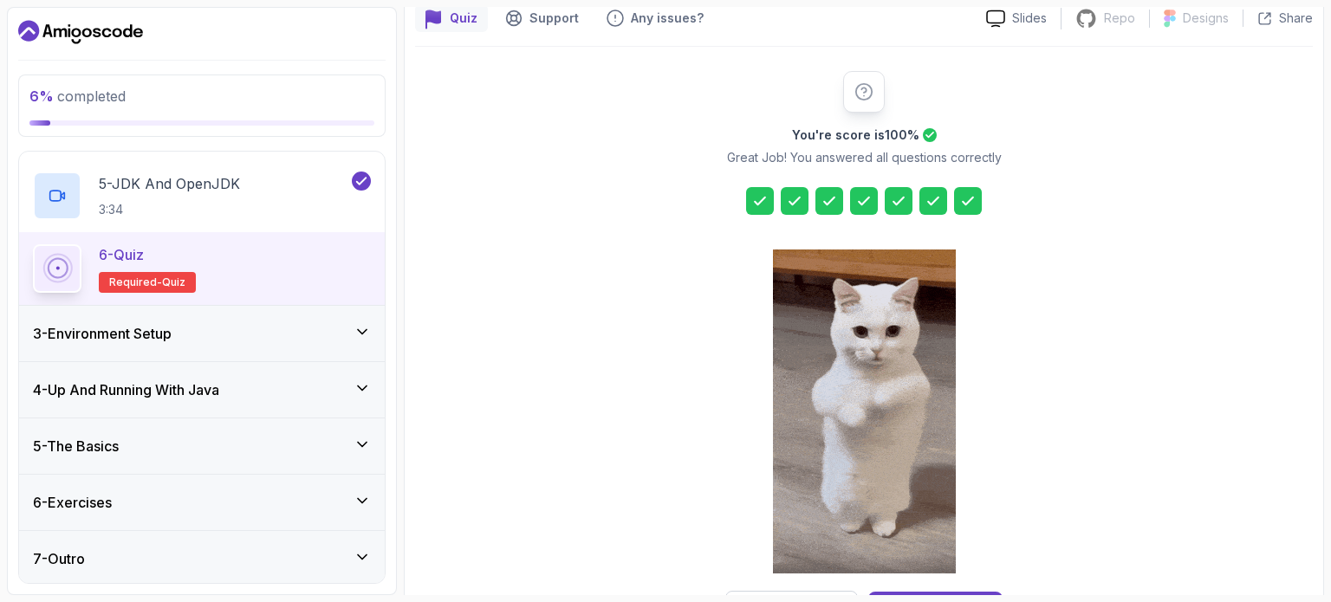
click at [360, 337] on icon at bounding box center [362, 331] width 17 height 17
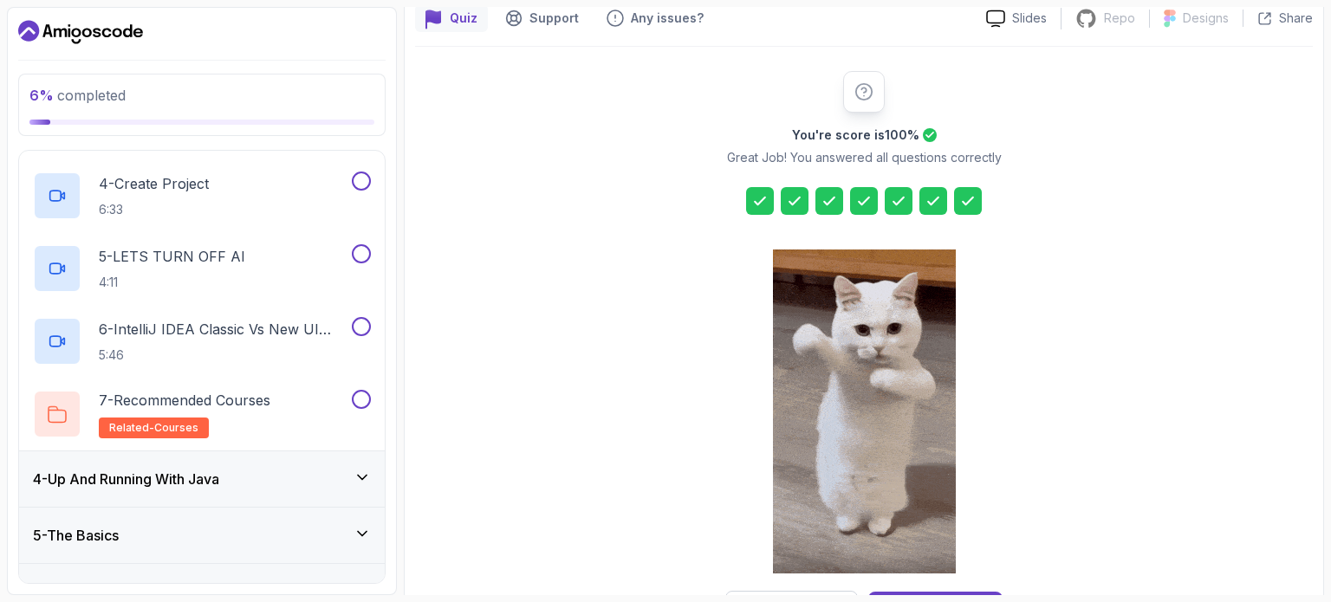
scroll to position [468, 0]
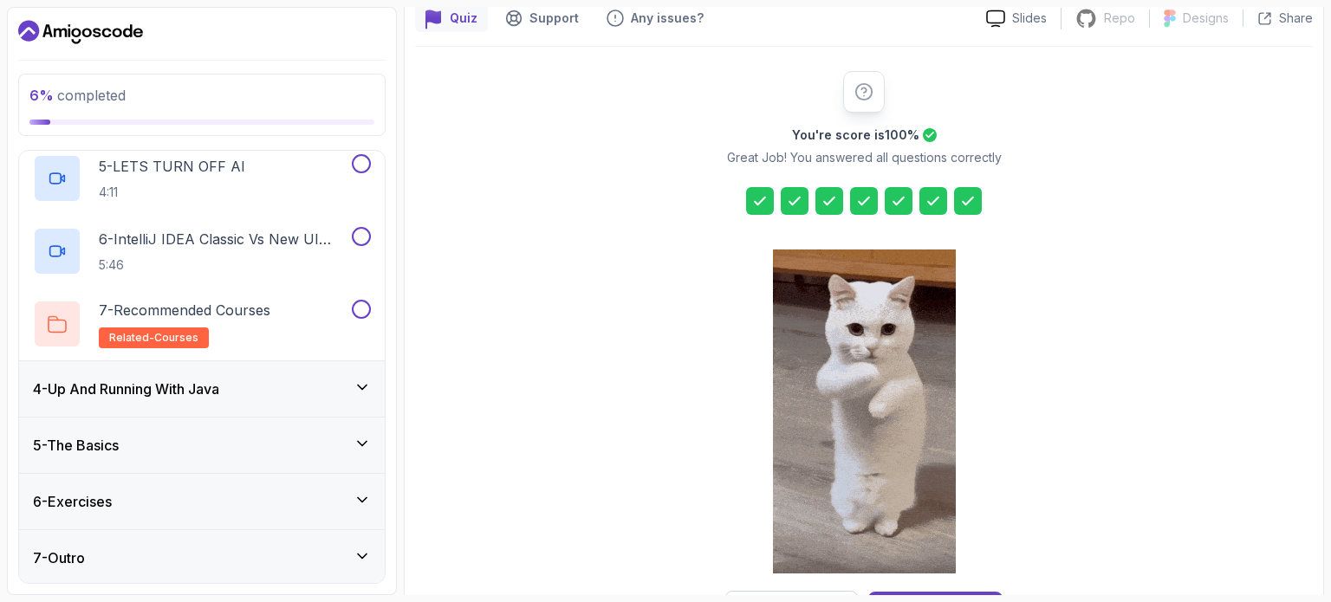
click at [362, 488] on div "6 - Exercises" at bounding box center [202, 501] width 366 height 55
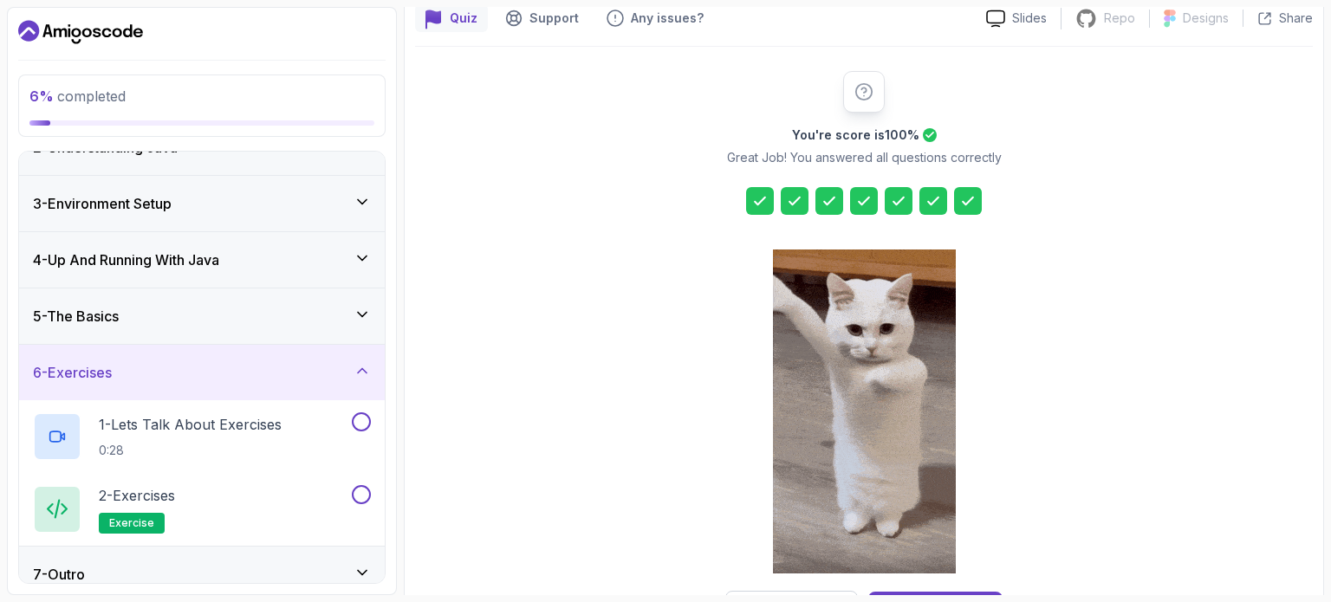
scroll to position [104, 0]
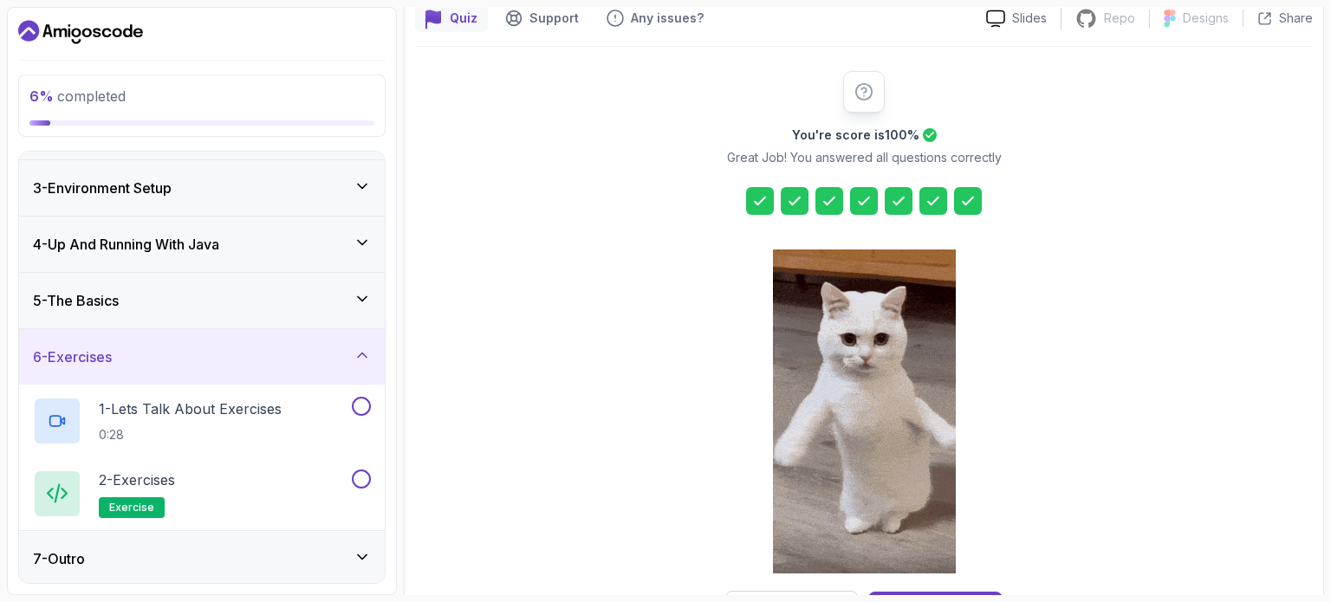
click at [256, 295] on div "5 - The Basics" at bounding box center [202, 300] width 338 height 21
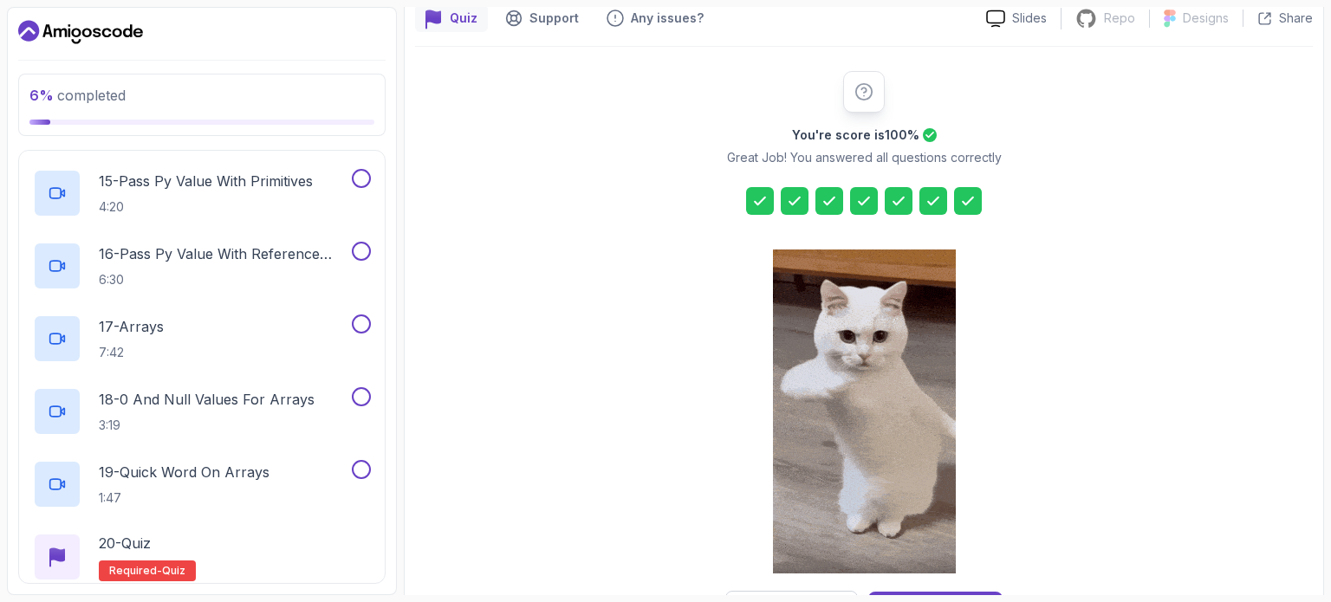
scroll to position [1415, 0]
